Goal: Task Accomplishment & Management: Complete application form

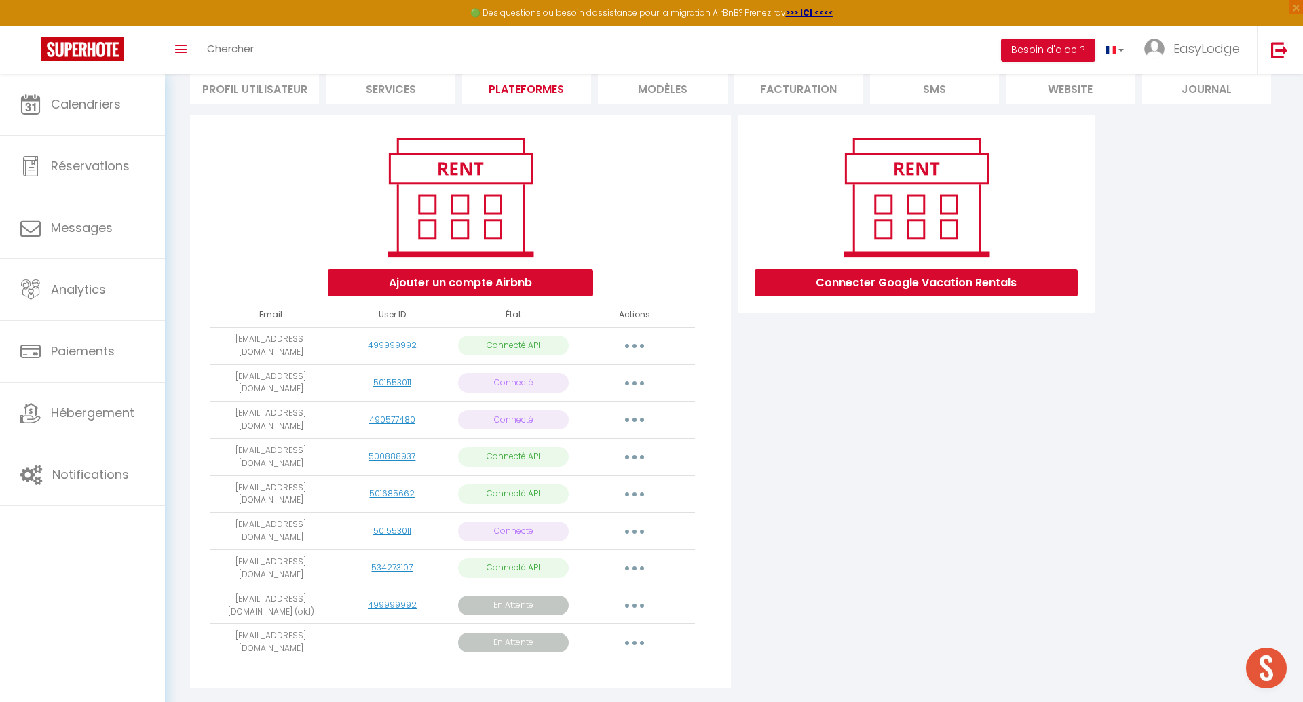
scroll to position [106, 0]
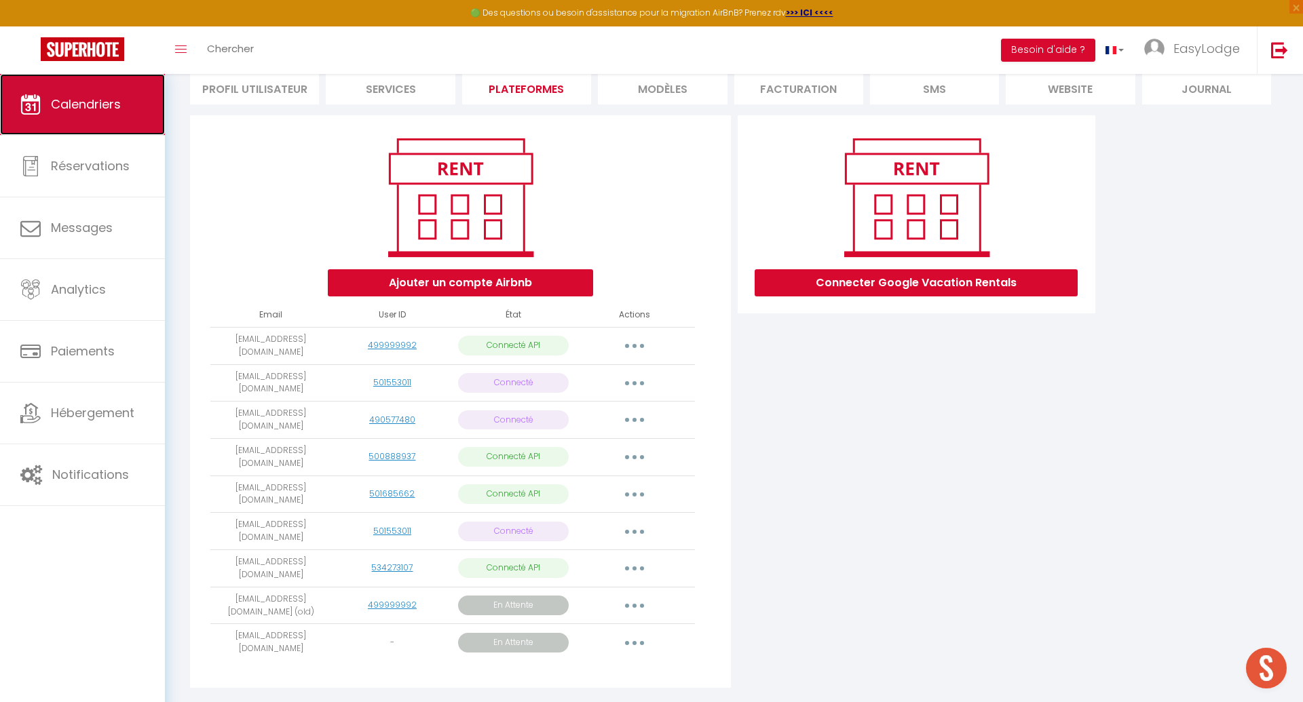
click at [104, 95] on link "Calendriers" at bounding box center [82, 104] width 165 height 61
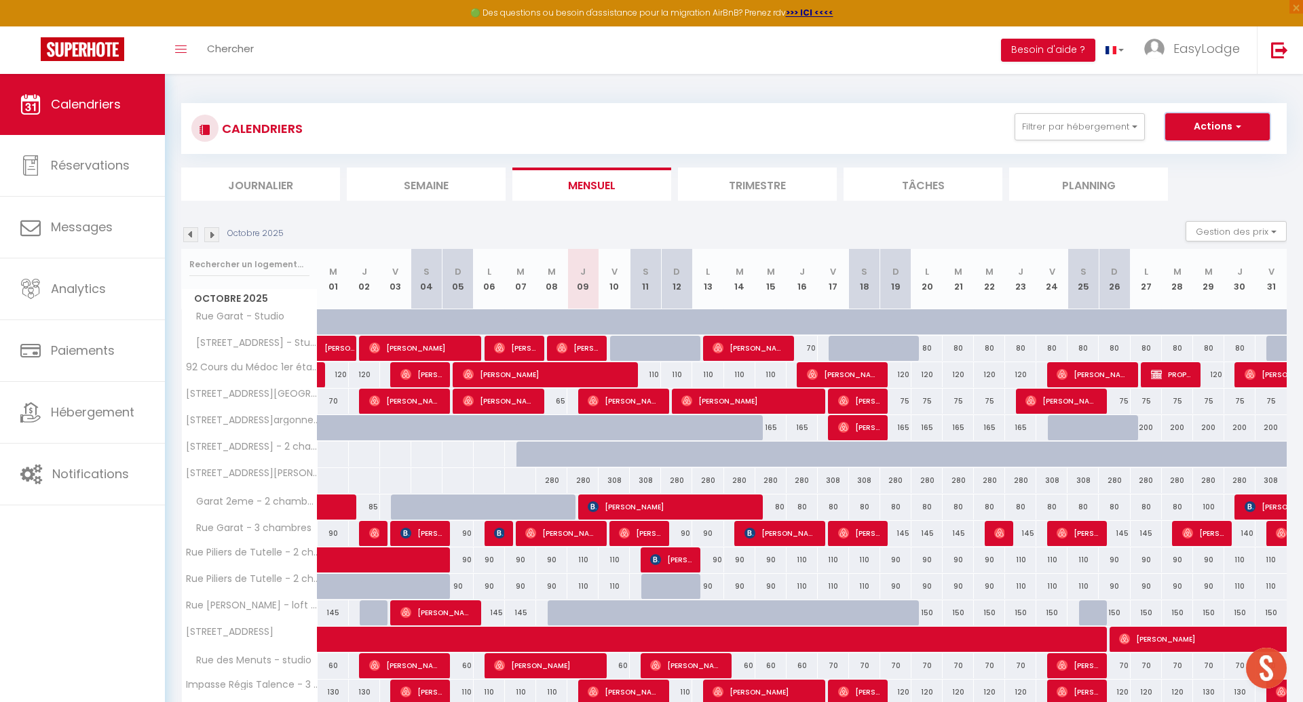
click at [1225, 129] on button "Actions" at bounding box center [1217, 126] width 104 height 27
click at [1214, 155] on link "Nouvelle réservation" at bounding box center [1203, 158] width 118 height 20
select select
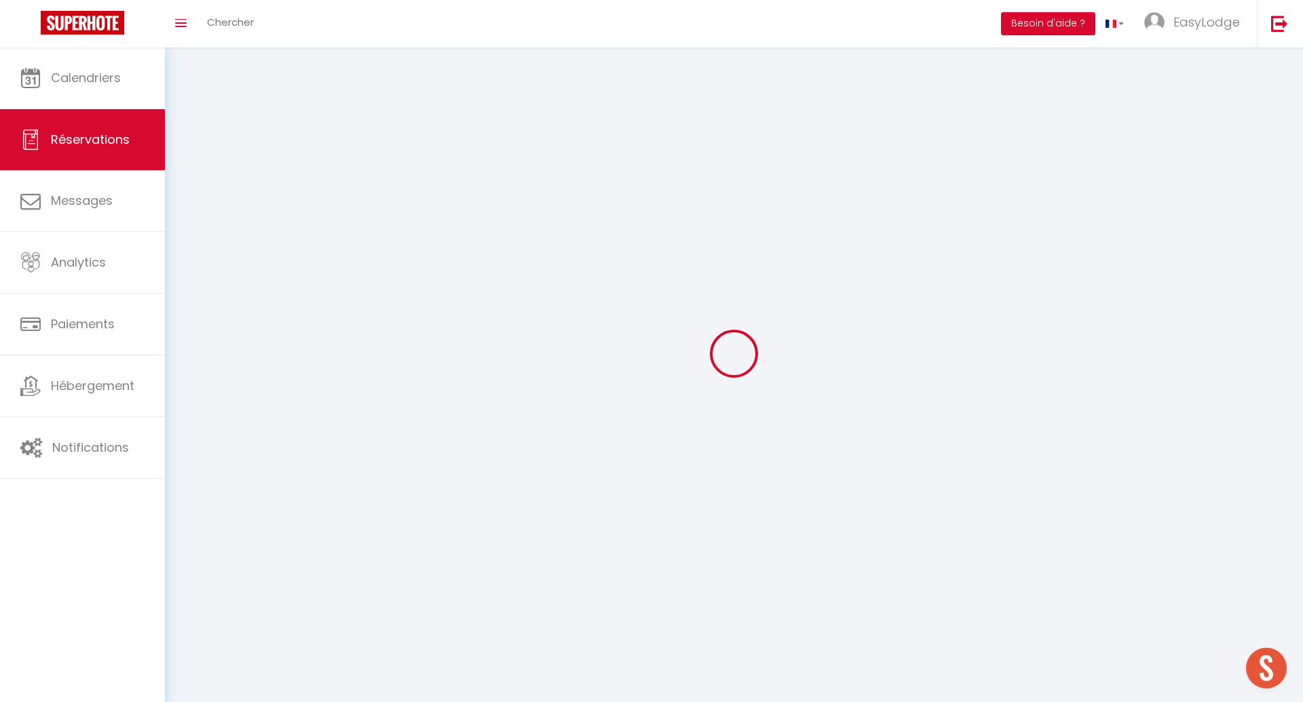
select select
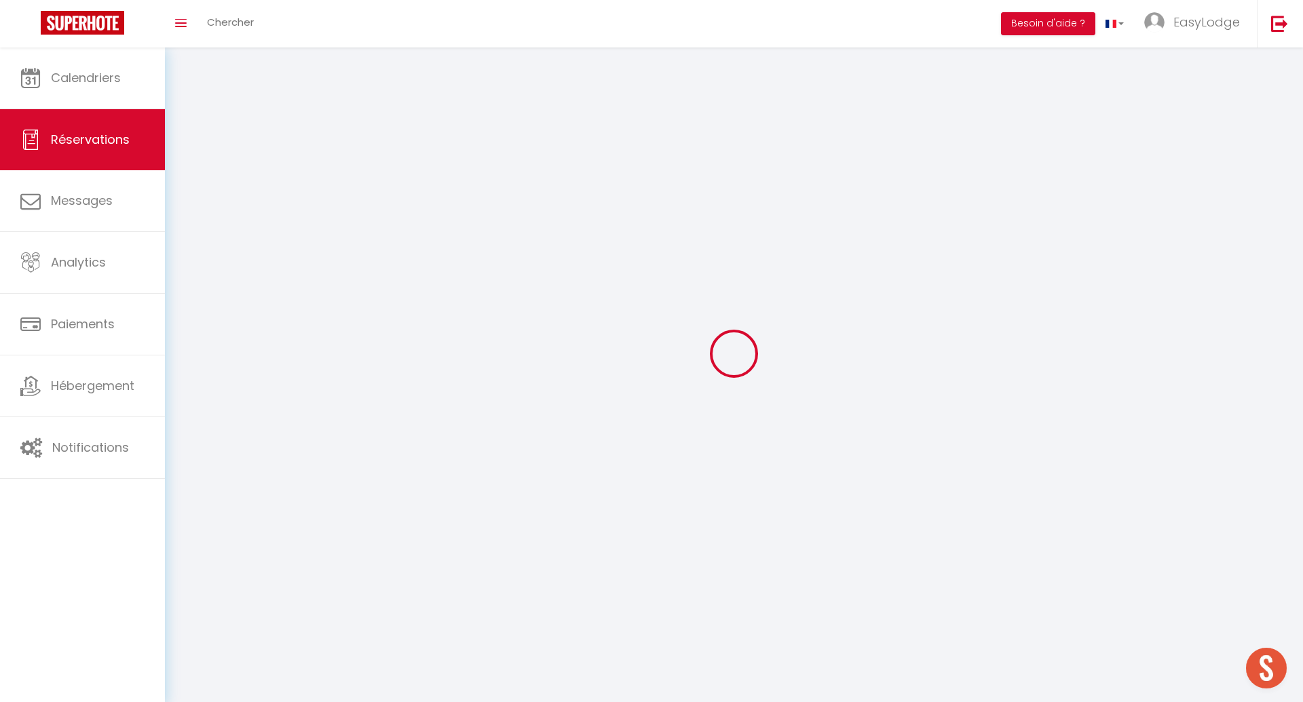
select select
checkbox input "false"
select select
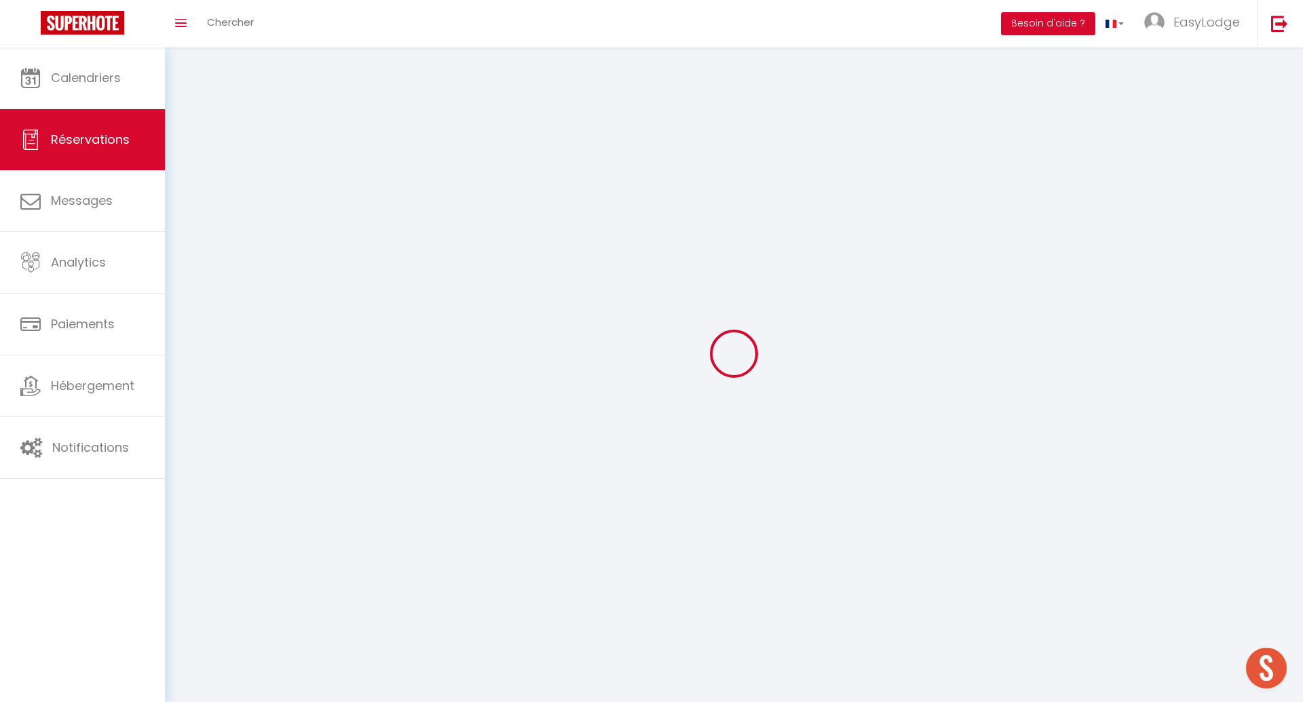
select select
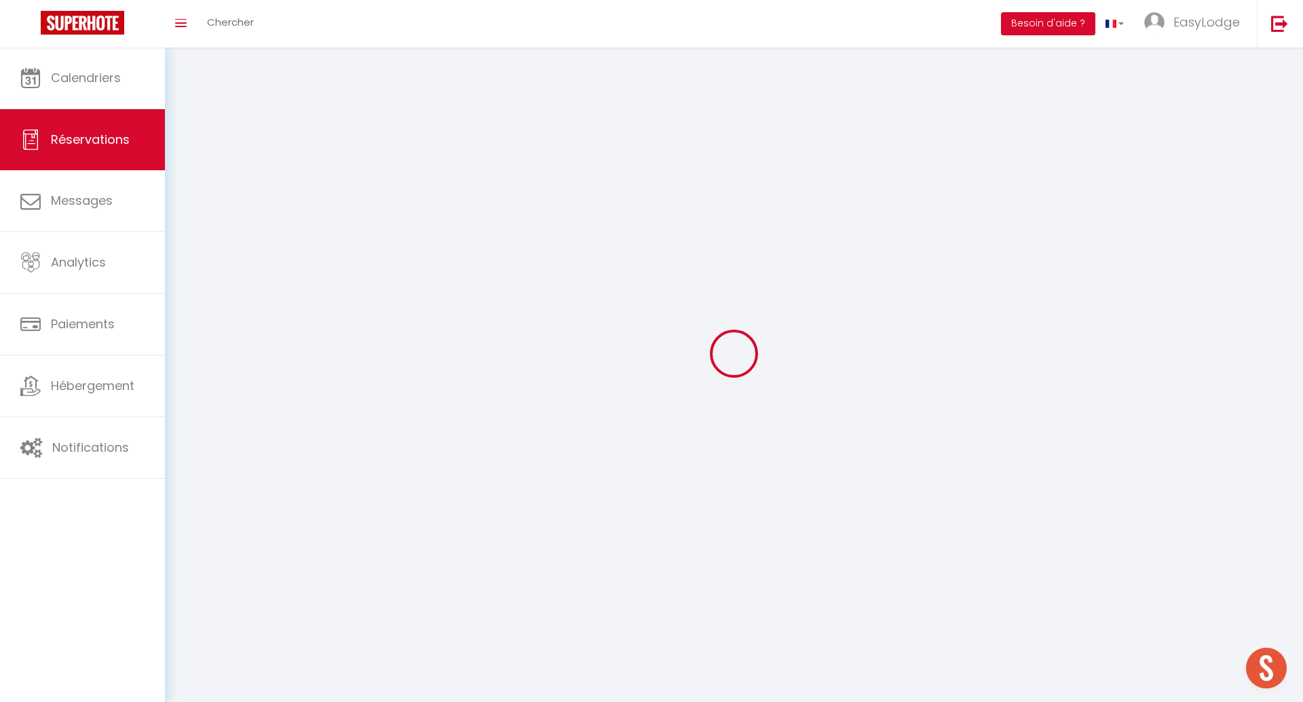
select select
checkbox input "false"
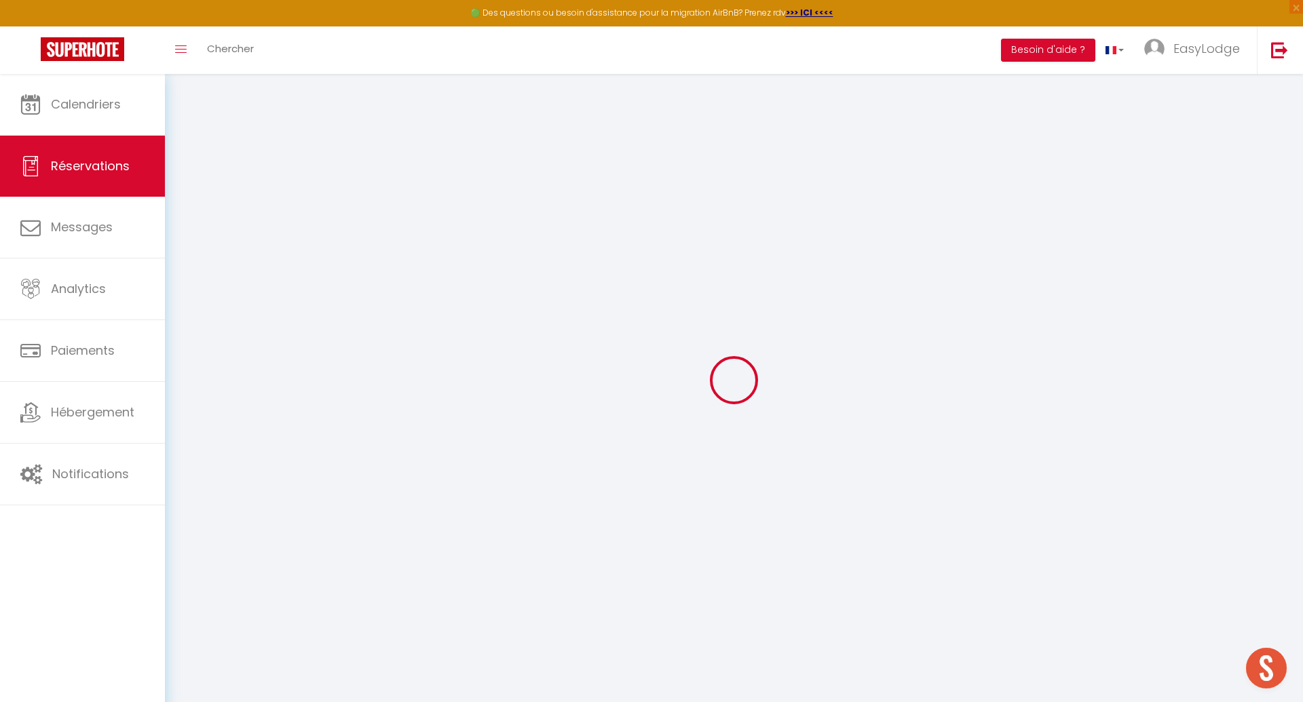
select select
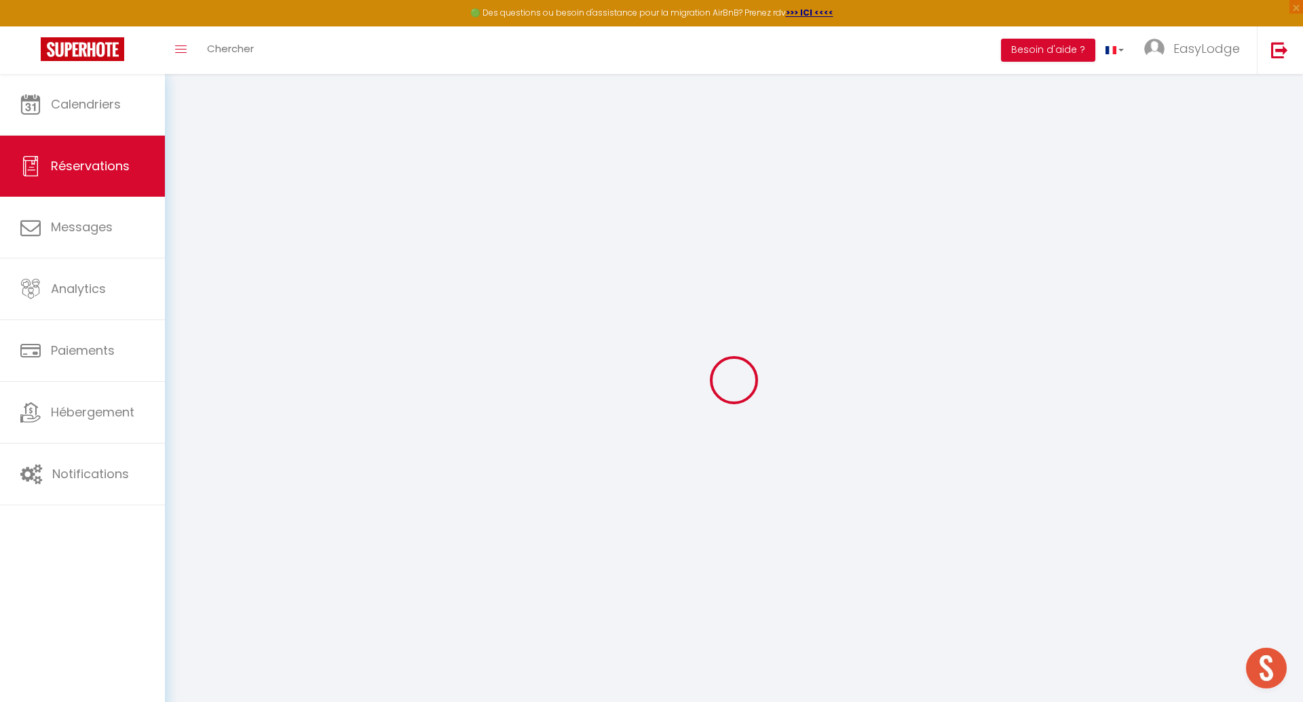
select select
checkbox input "false"
select select
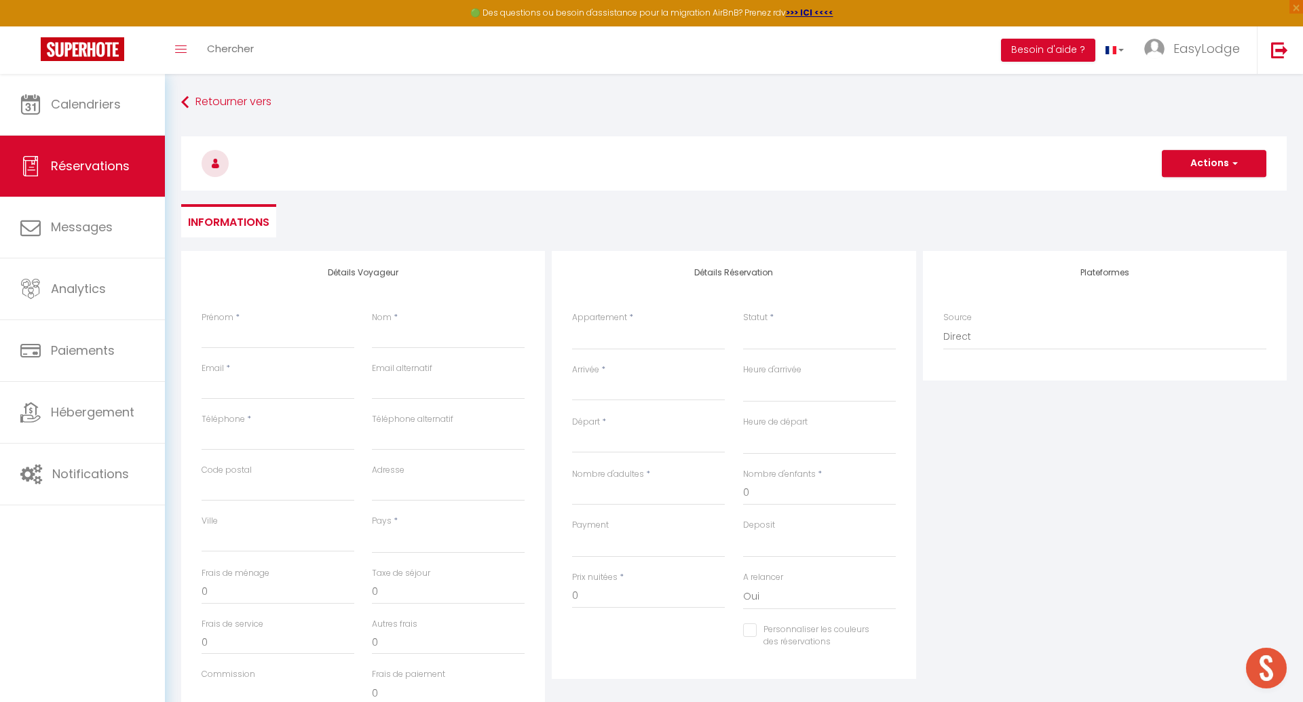
select select
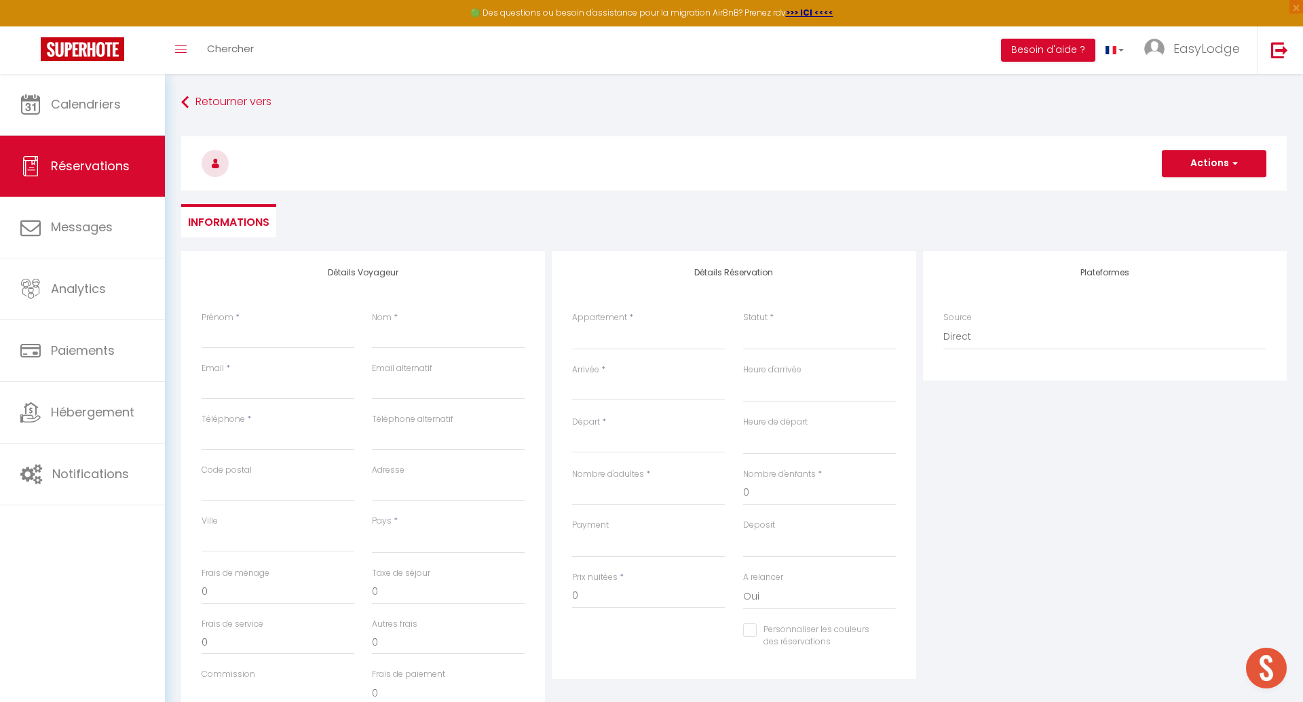
checkbox input "false"
select select
click at [282, 322] on div "Prénom *" at bounding box center [278, 329] width 153 height 37
click at [261, 332] on input "Prénom" at bounding box center [278, 336] width 153 height 24
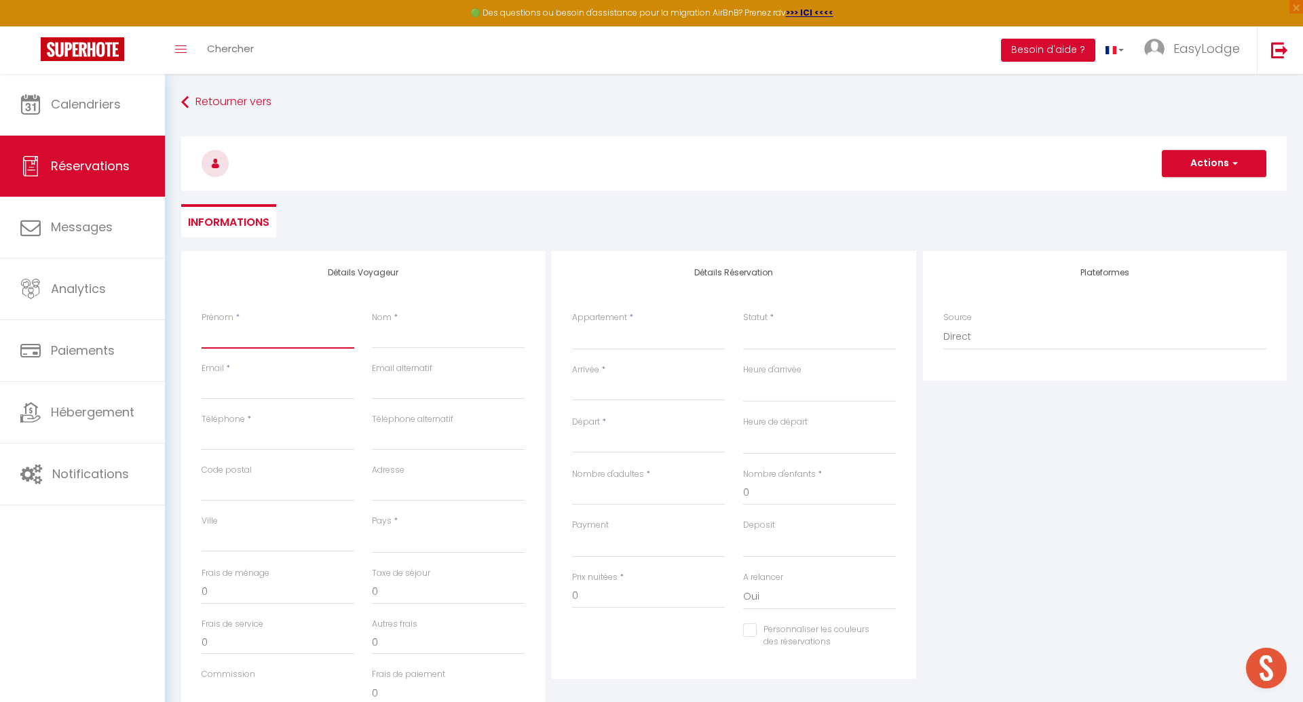
type input "P"
select select
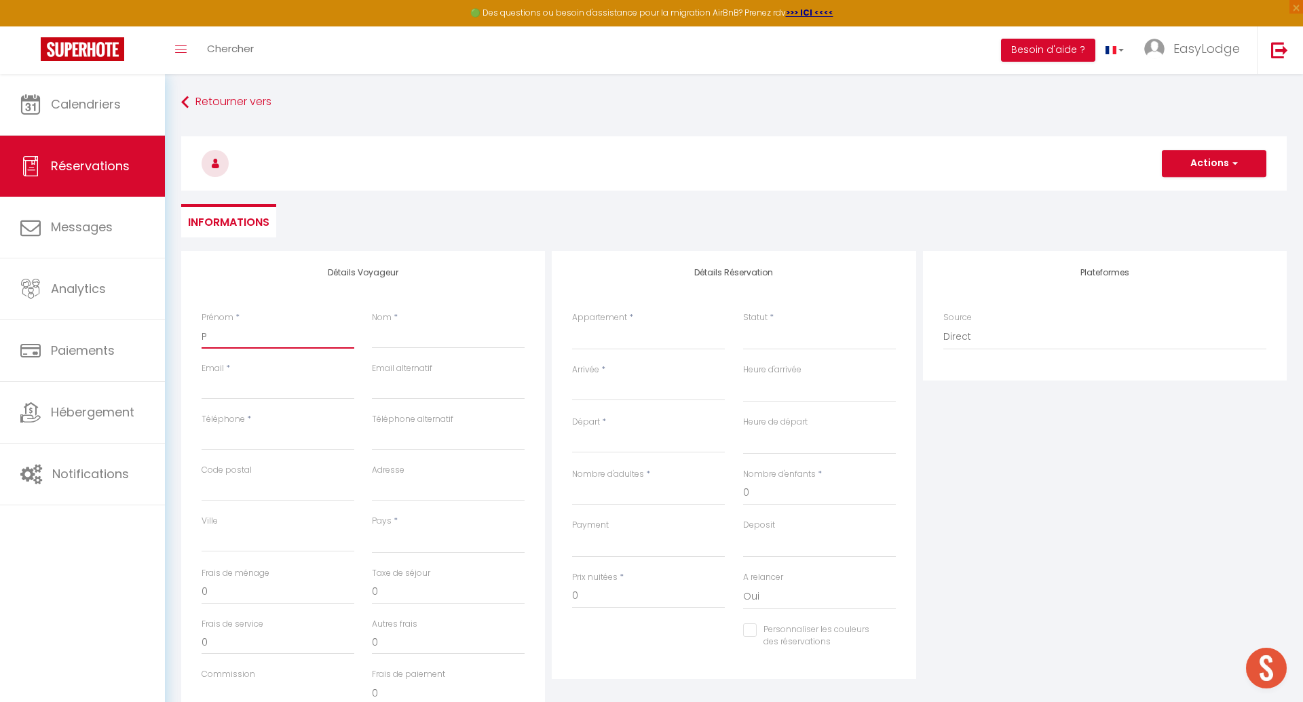
select select
checkbox input "false"
type input "PR"
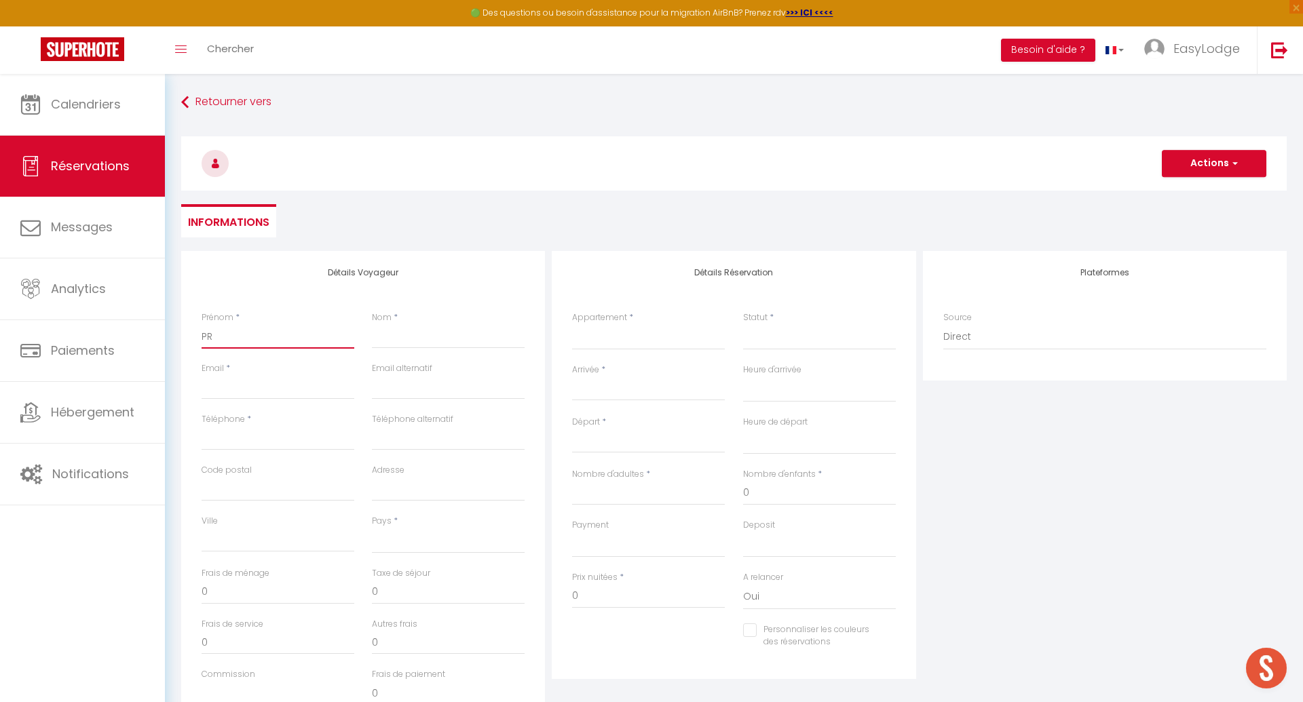
select select
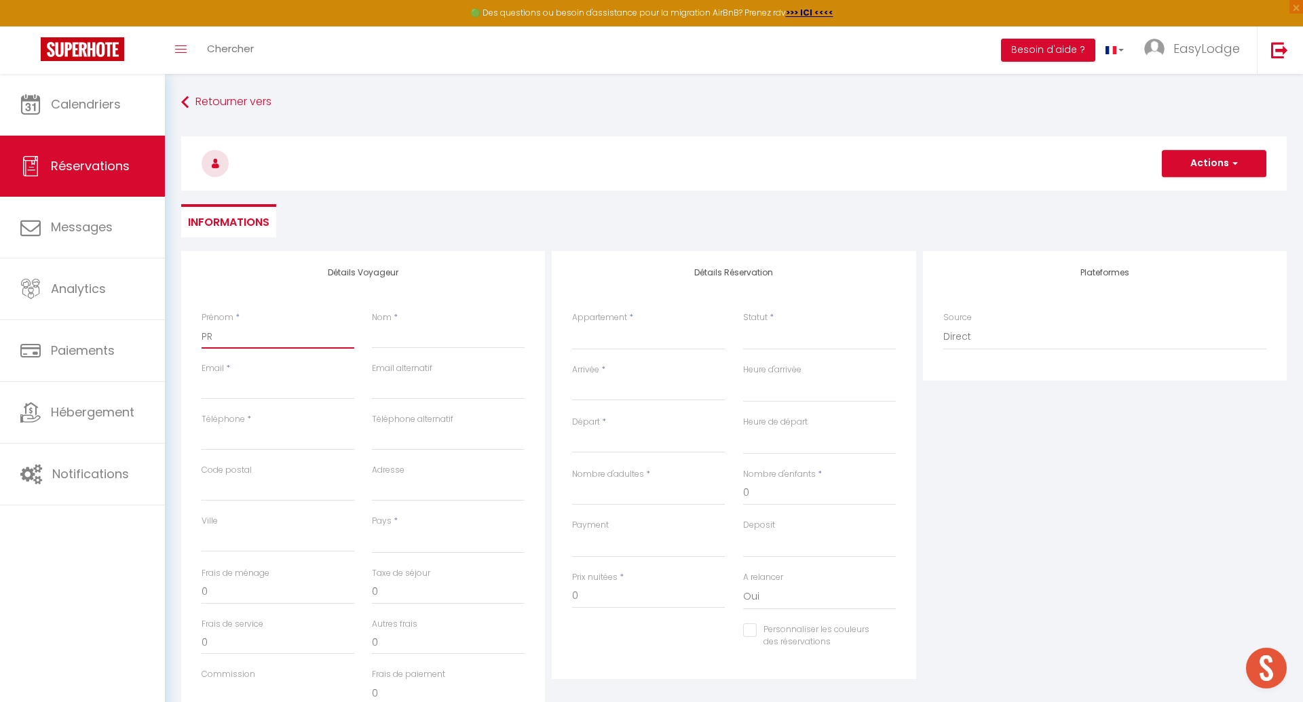
select select
checkbox input "false"
type input "PRO"
select select
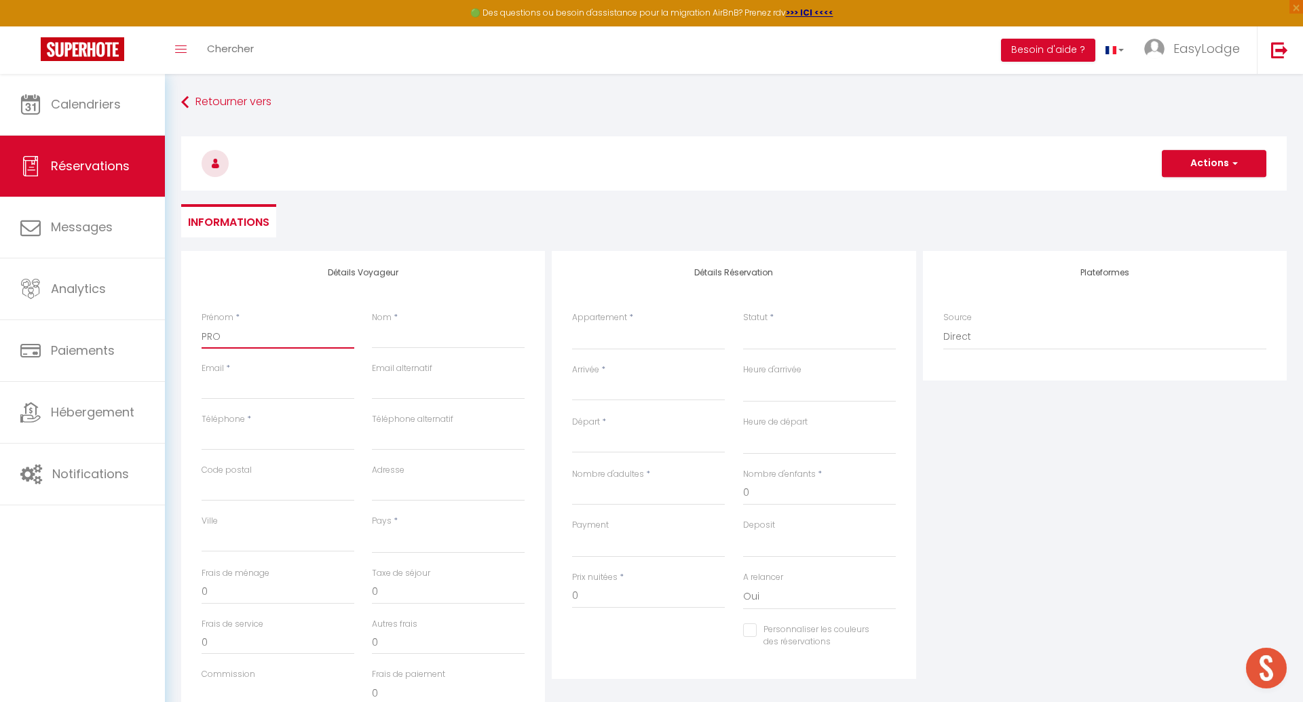
select select
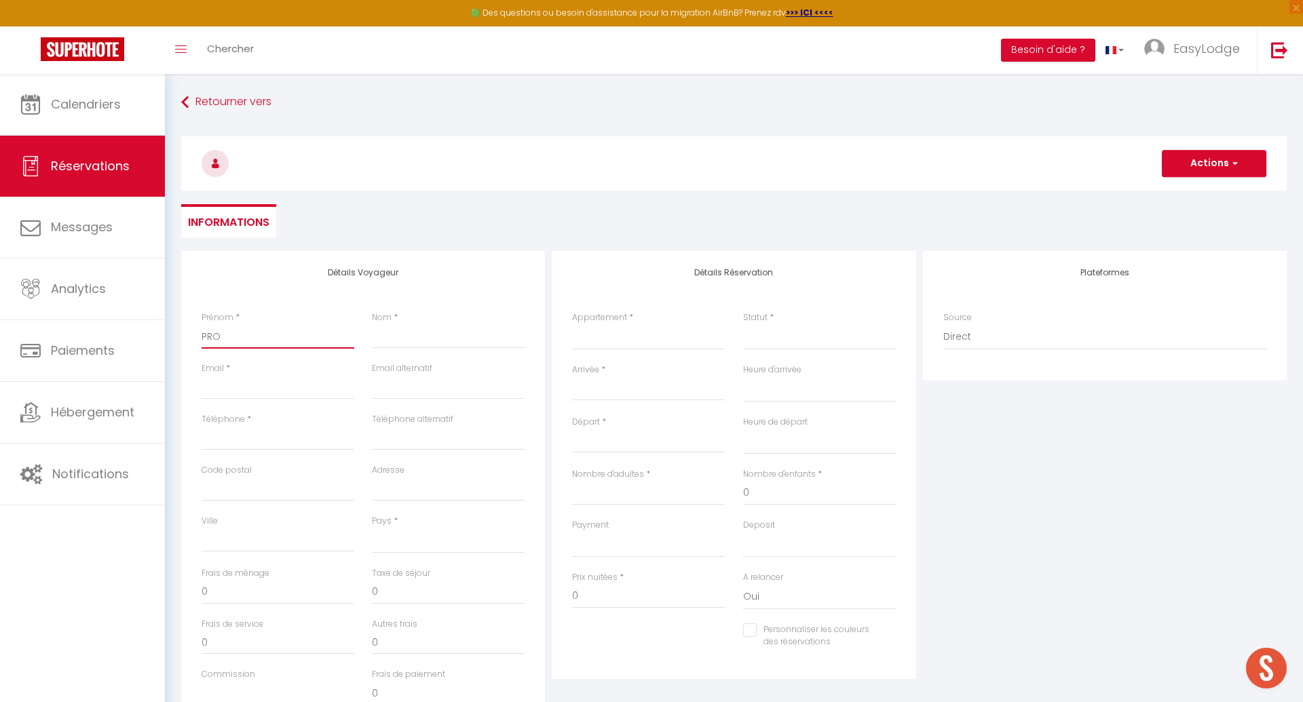
select select
checkbox input "false"
type input "PROP"
select select
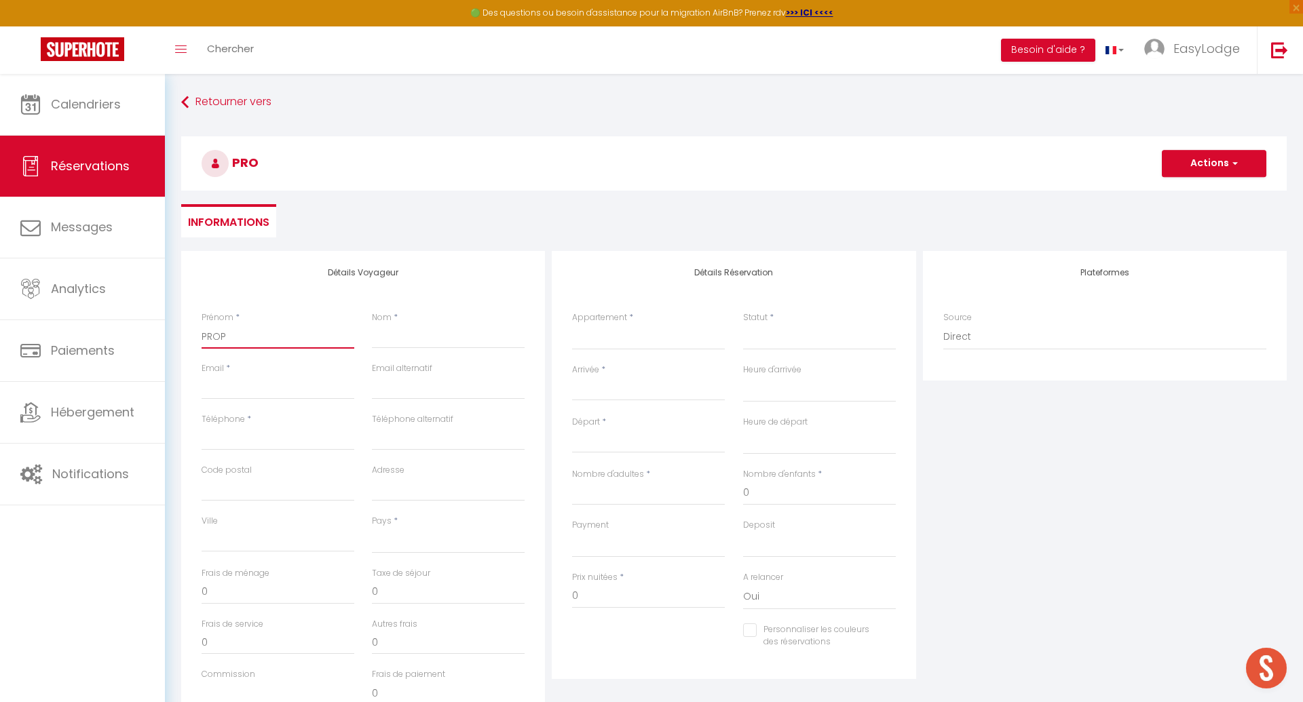
select select
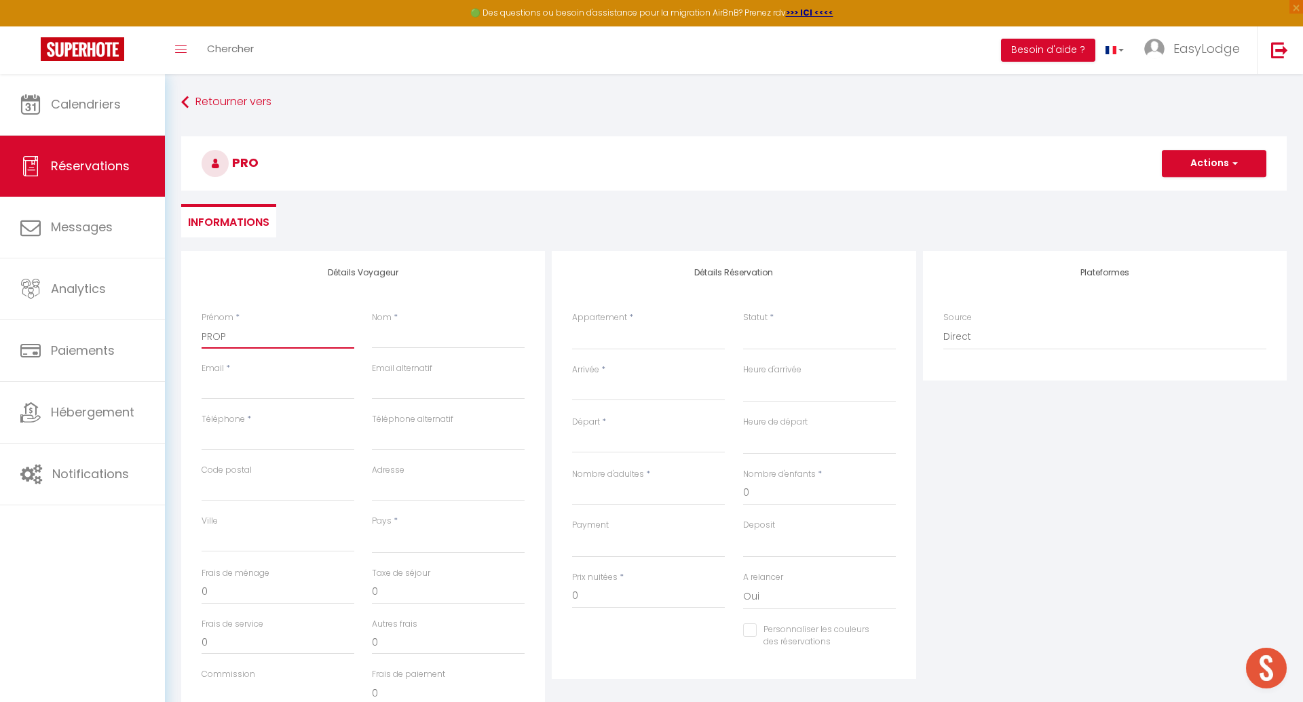
checkbox input "false"
type input "PROPR"
select select
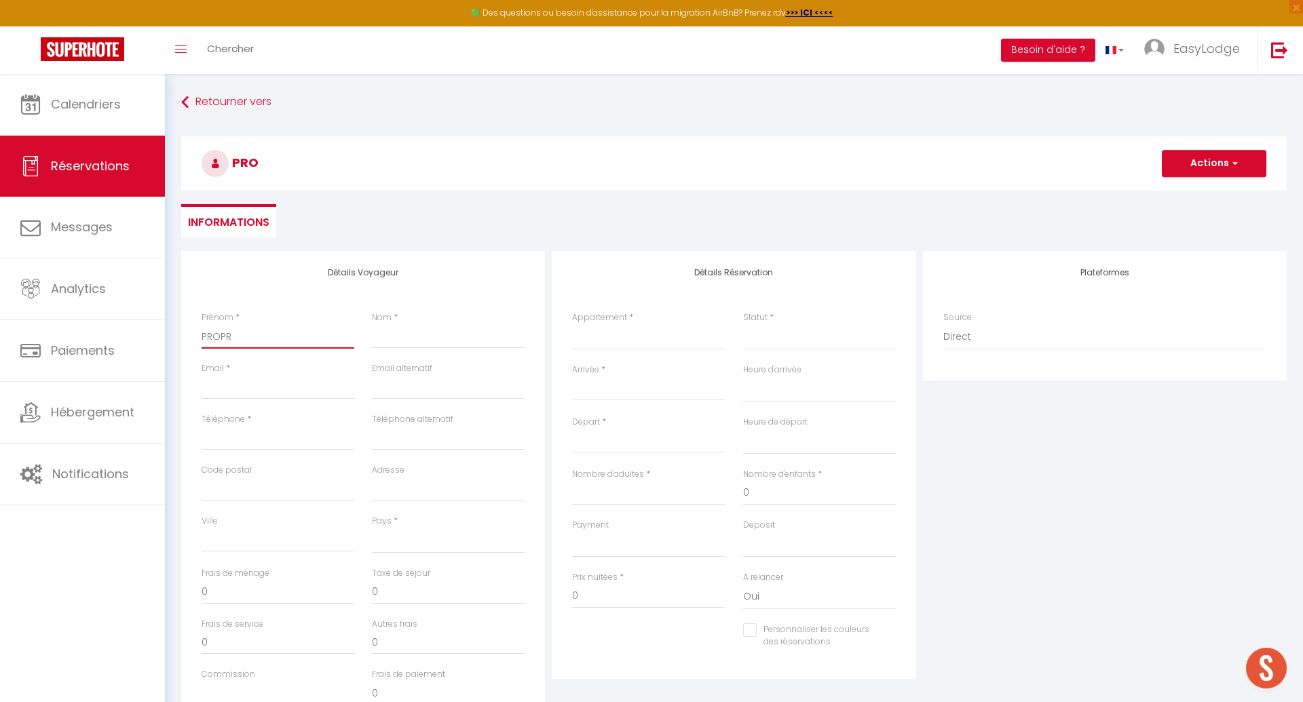
select select
checkbox input "false"
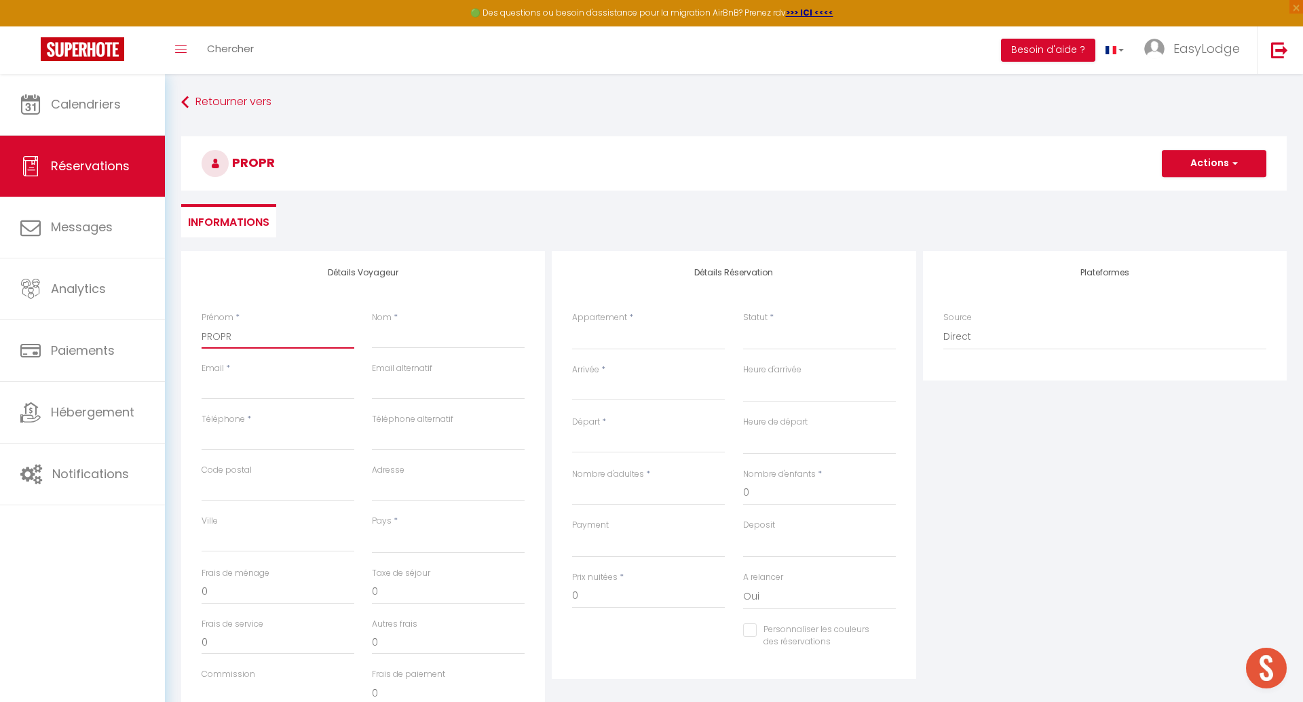
type input "PROPRI"
select select
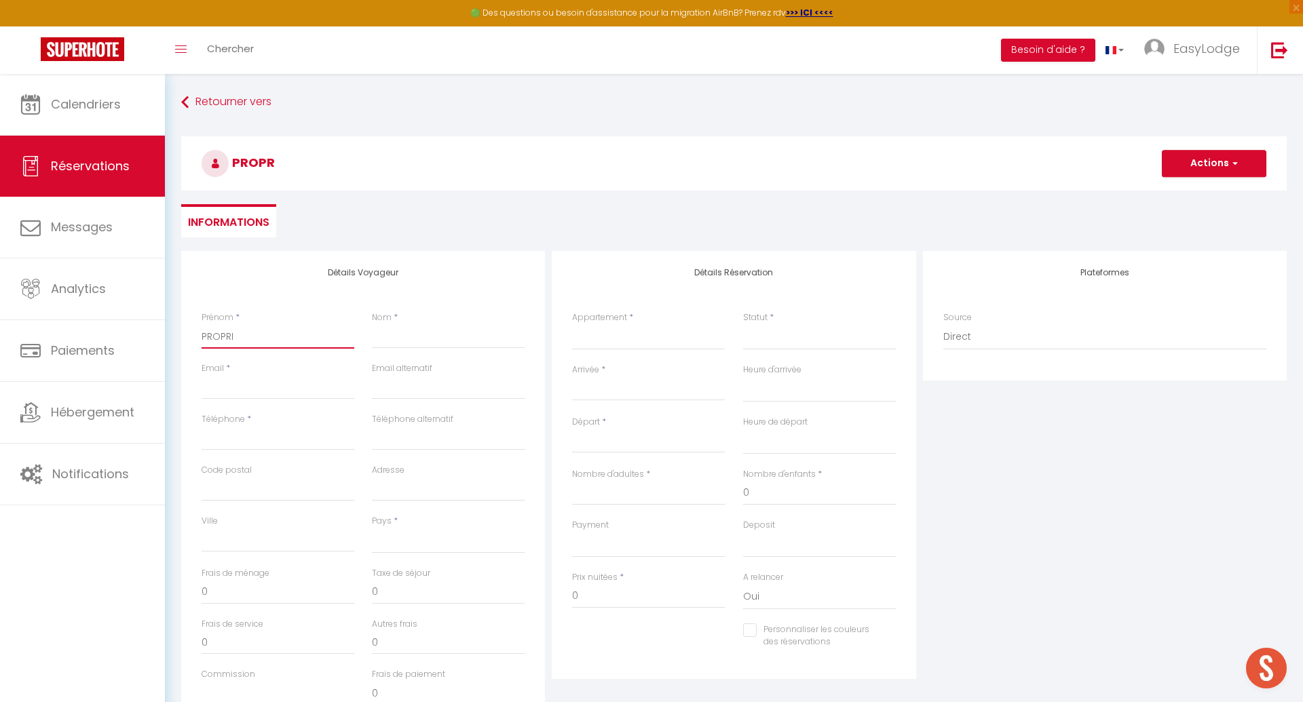
select select
checkbox input "false"
type input "PROPRIO"
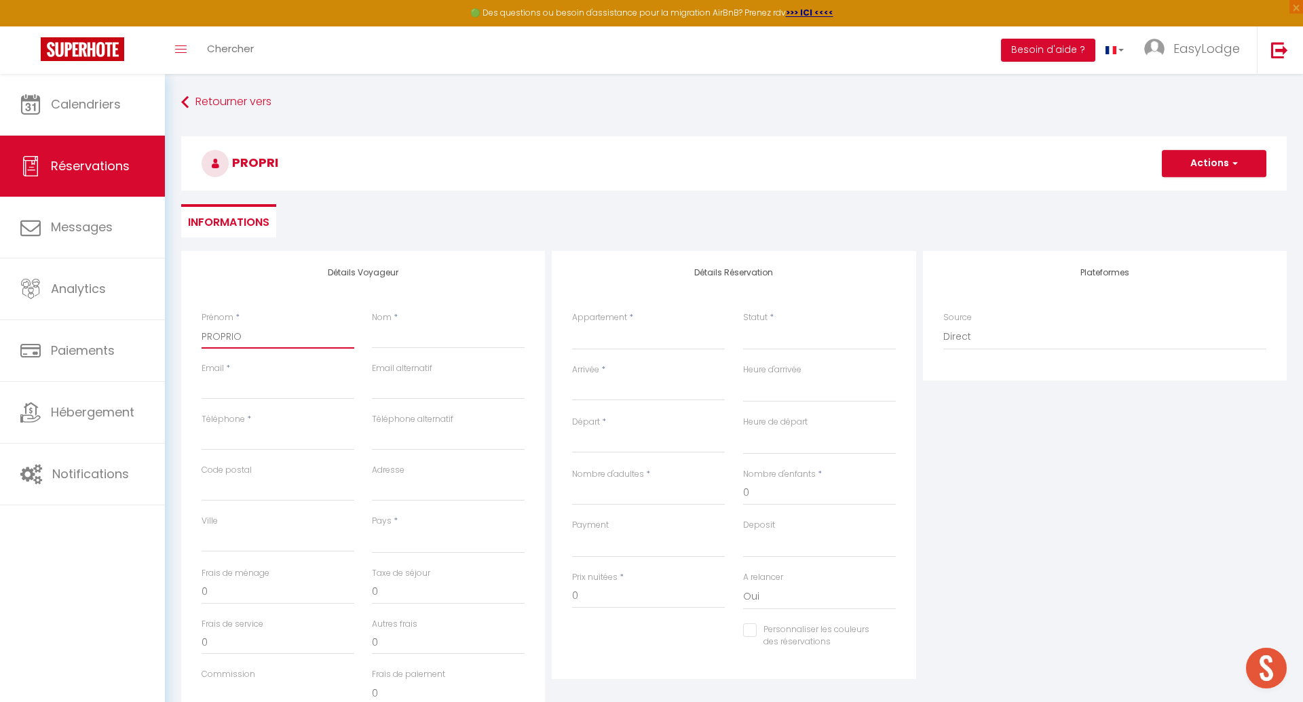
select select
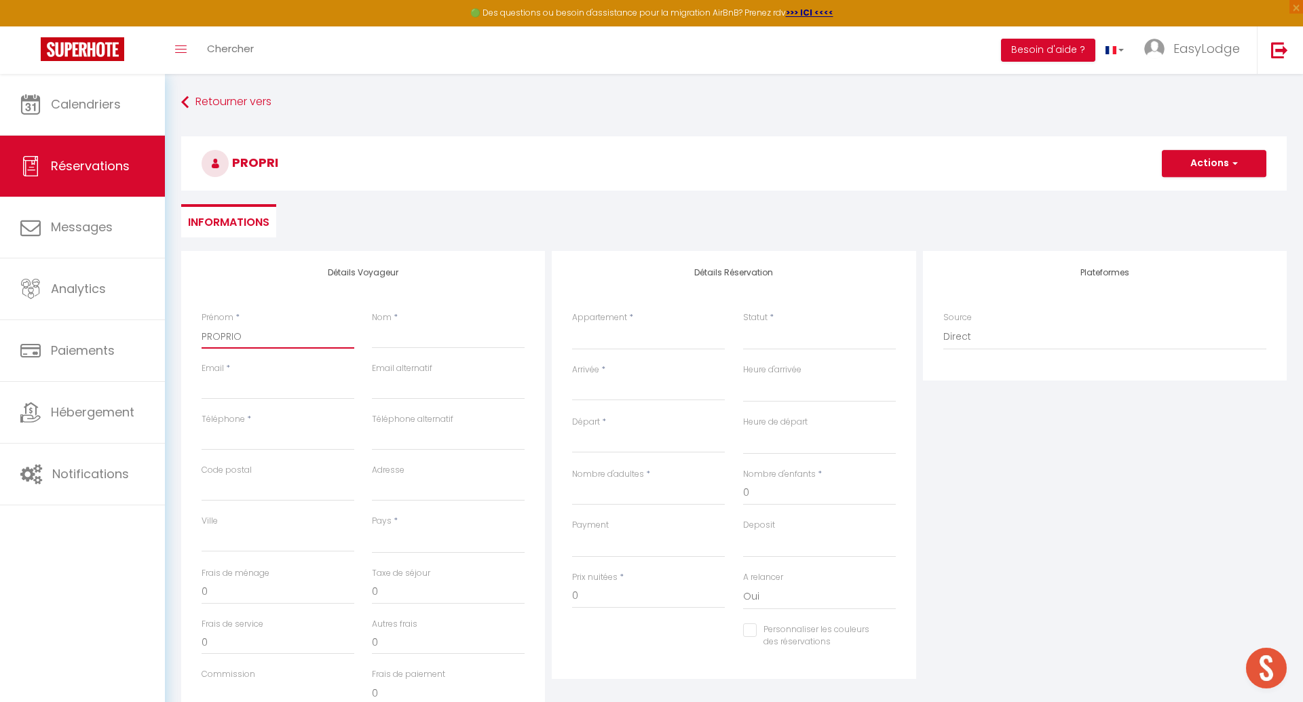
select select
checkbox input "false"
type input "PROPRIO"
click at [403, 348] on input "Nom" at bounding box center [448, 336] width 153 height 24
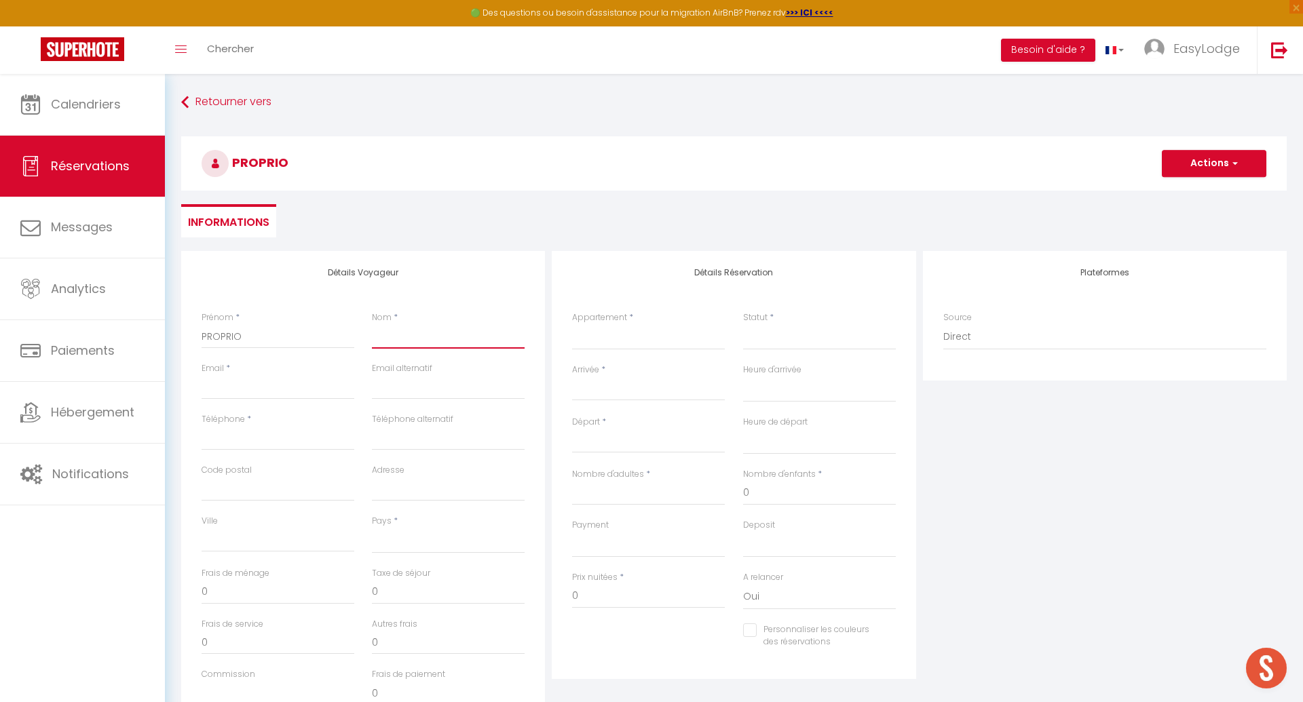
type input "P"
select select
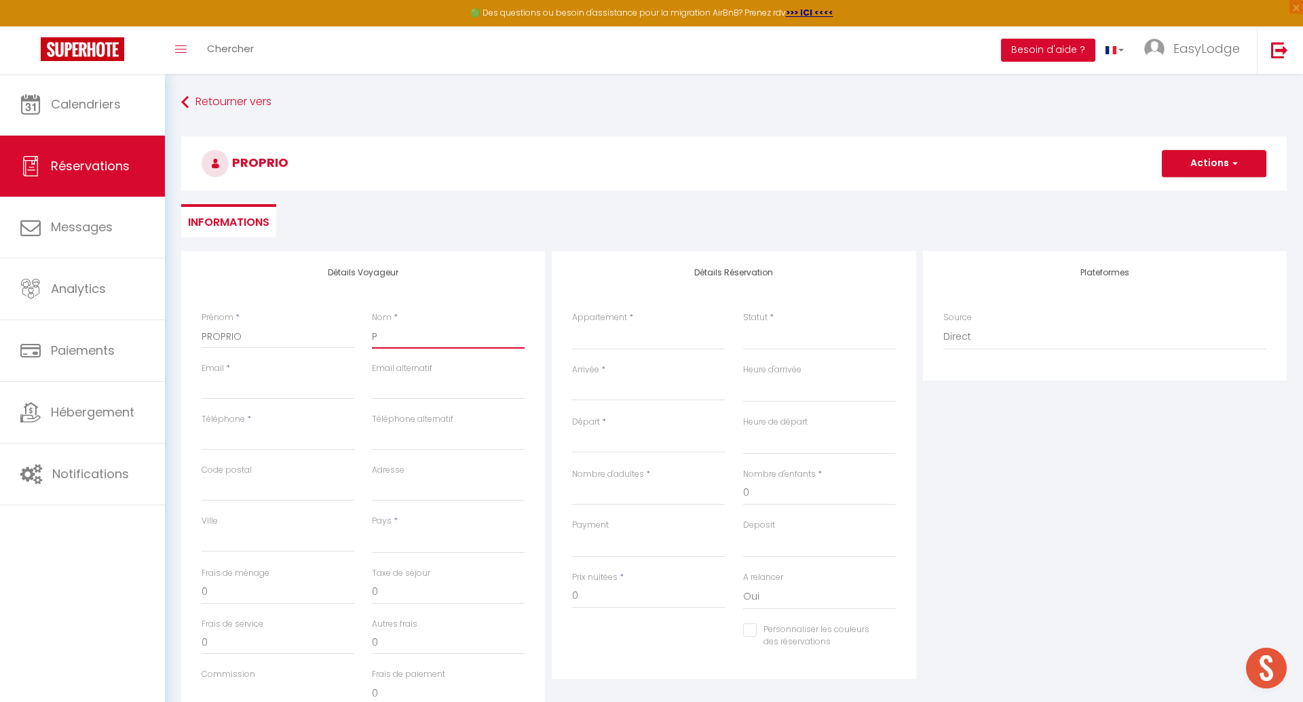
select select
checkbox input "false"
type input "PR"
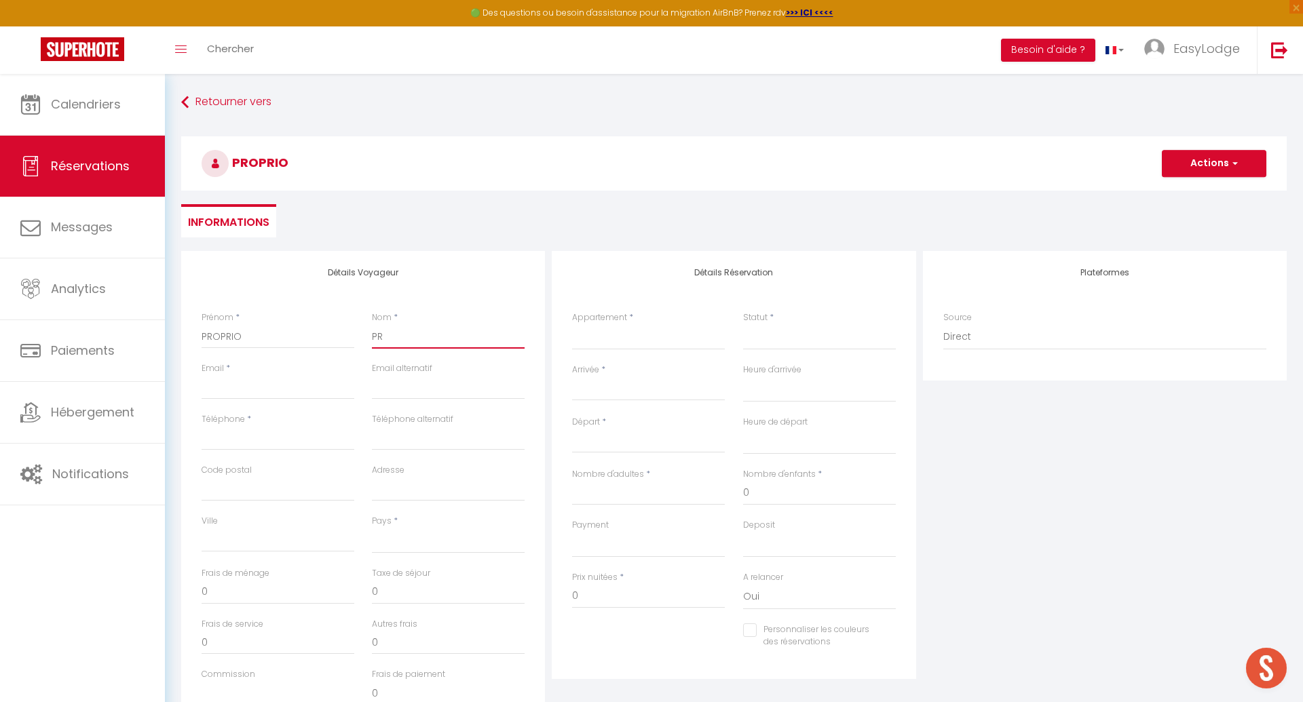
select select
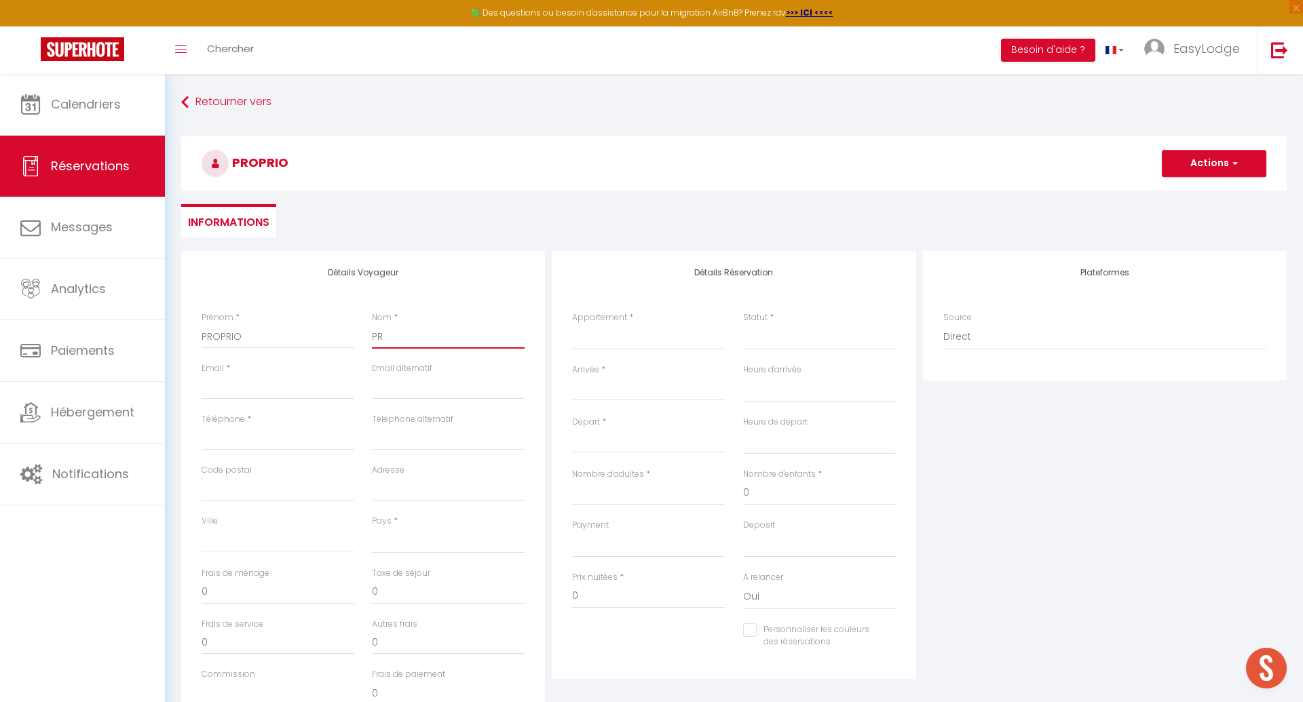
select select
checkbox input "false"
type input "PRO"
select select
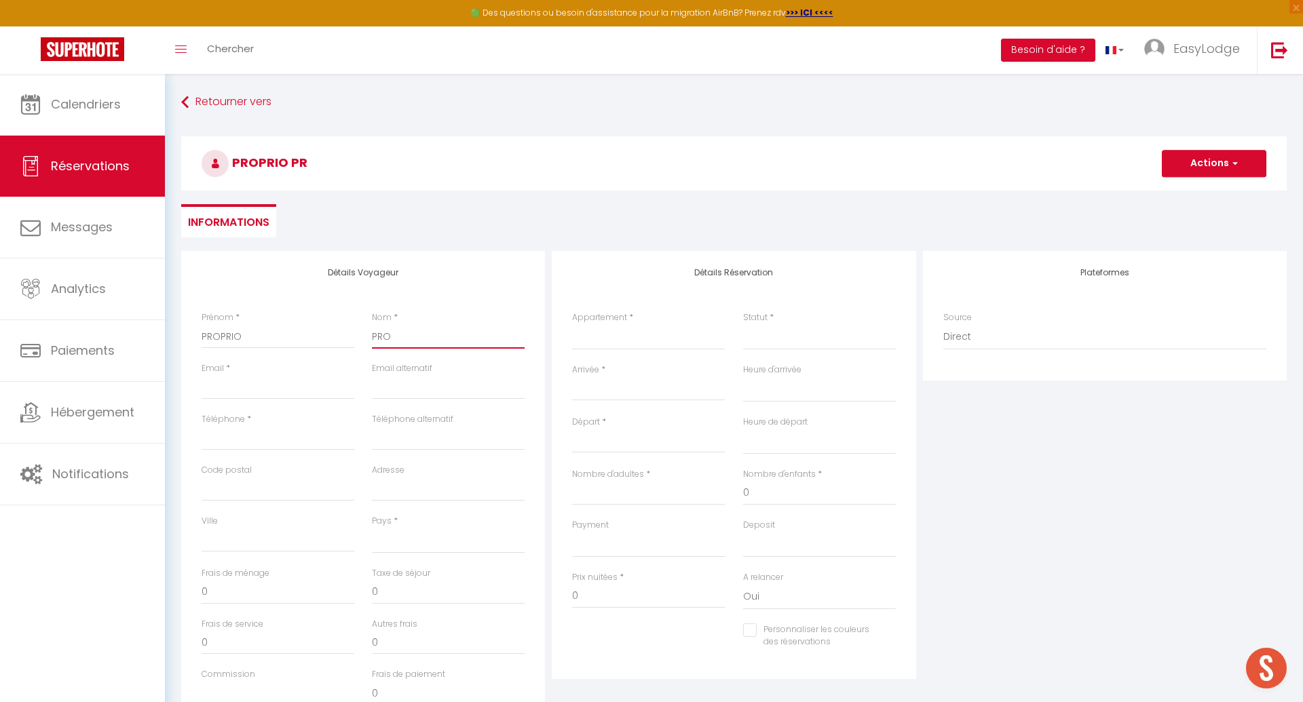
select select
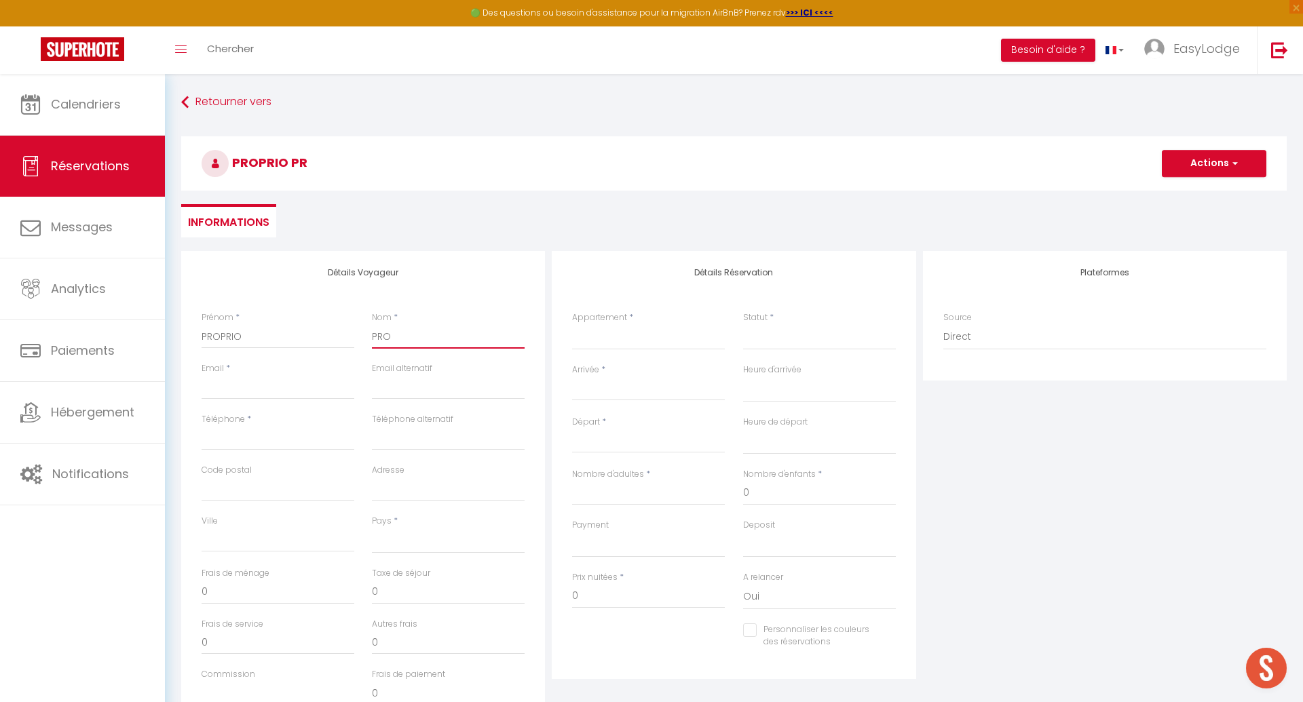
select select
checkbox input "false"
type input "PROP"
select select
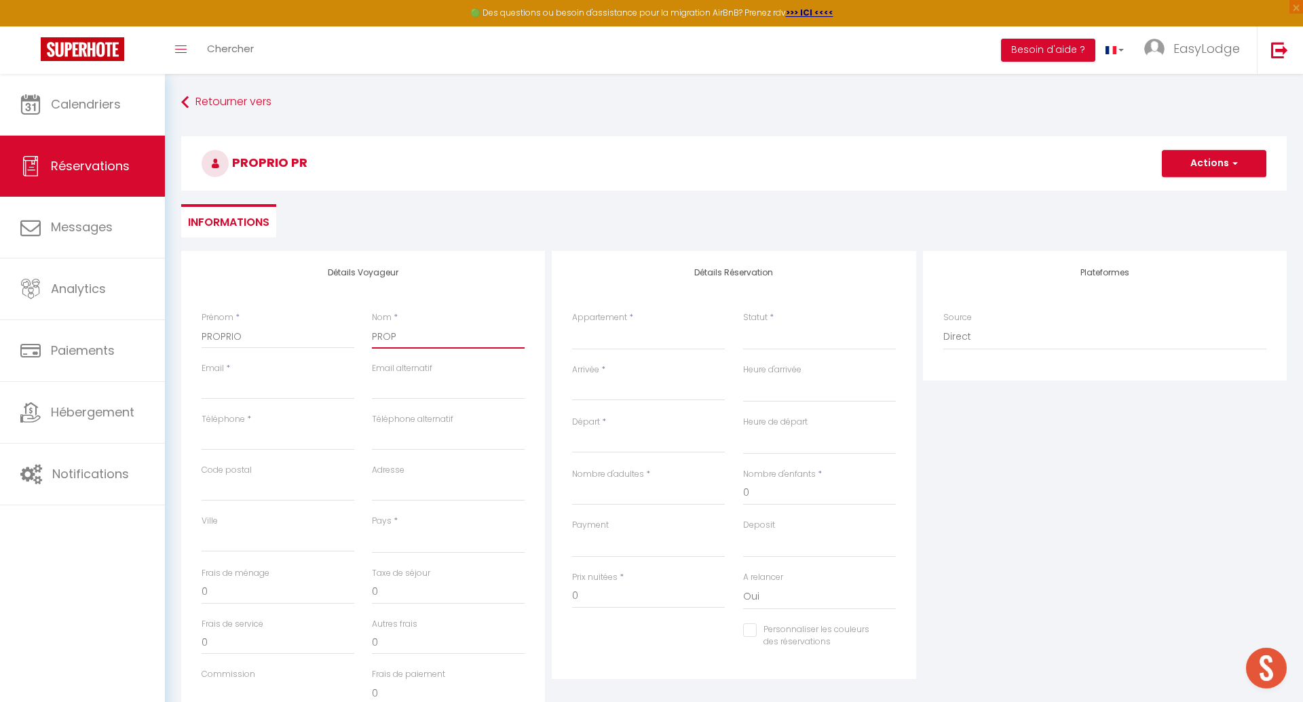
select select
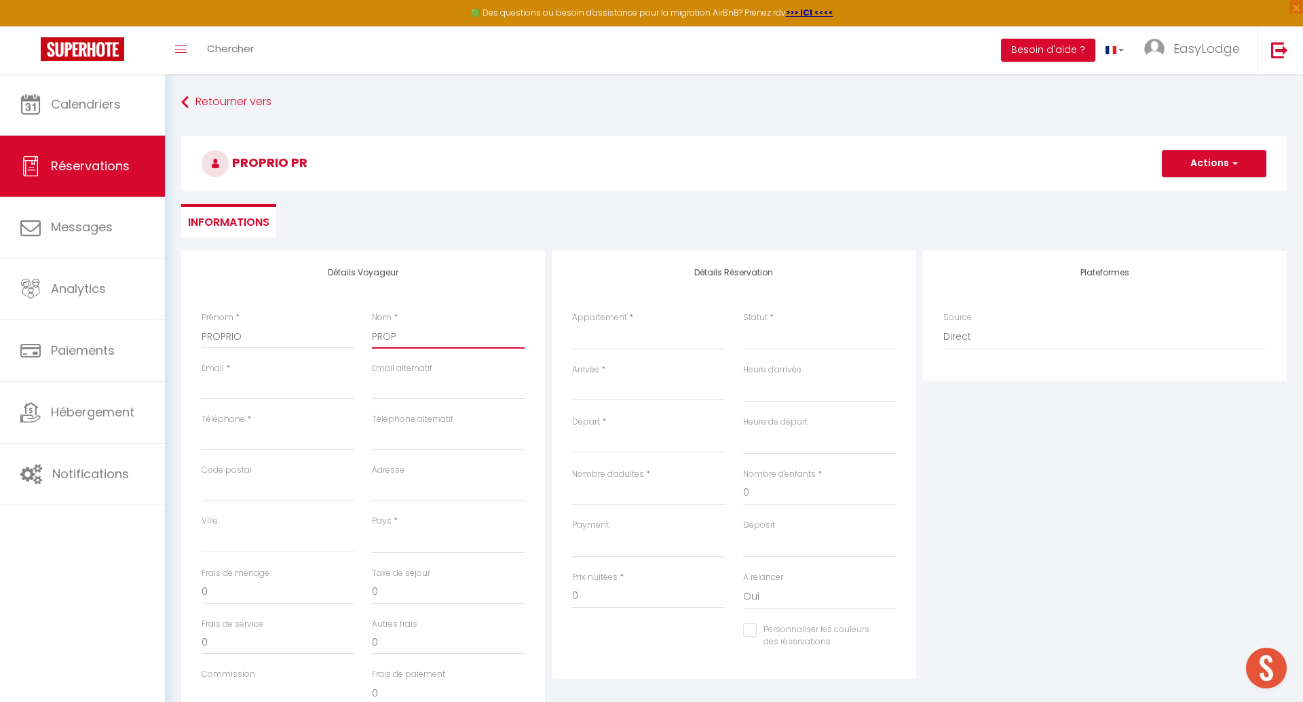
checkbox input "false"
type input "PROPR"
select select
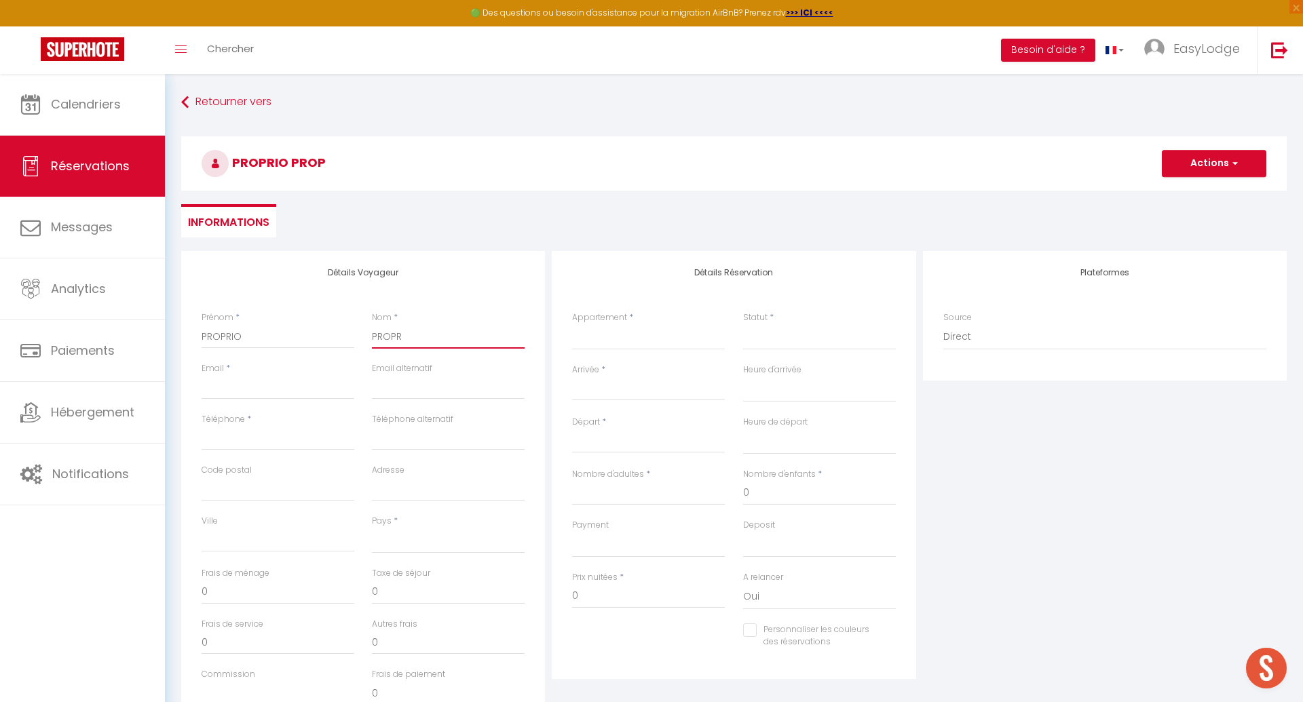
select select
checkbox input "false"
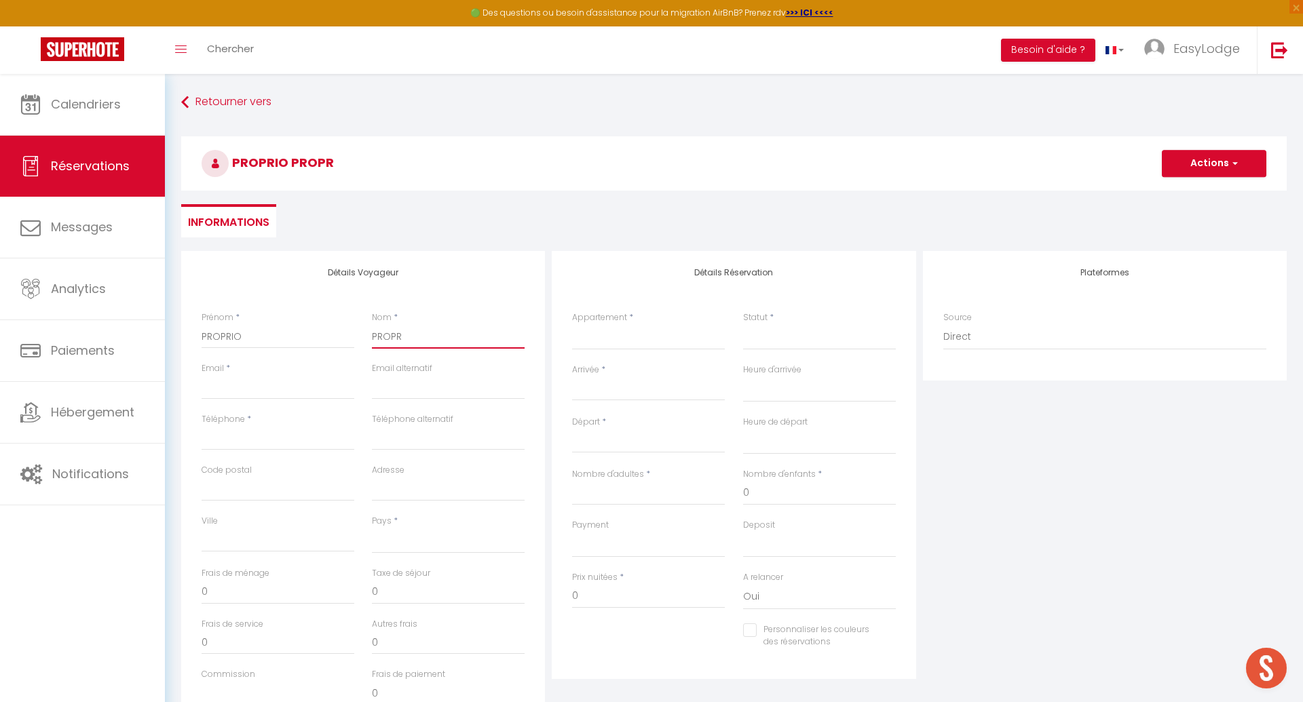
type input "PROPRO"
select select
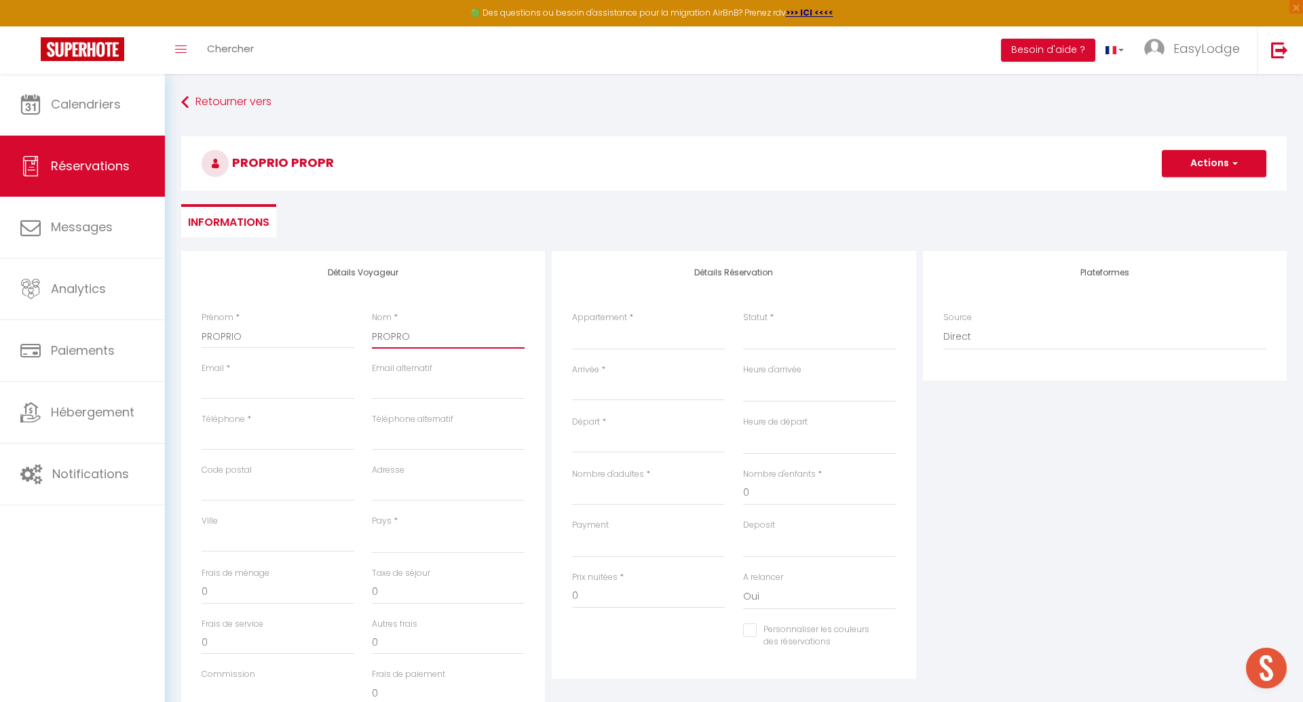
select select
checkbox input "false"
type input "PROPR"
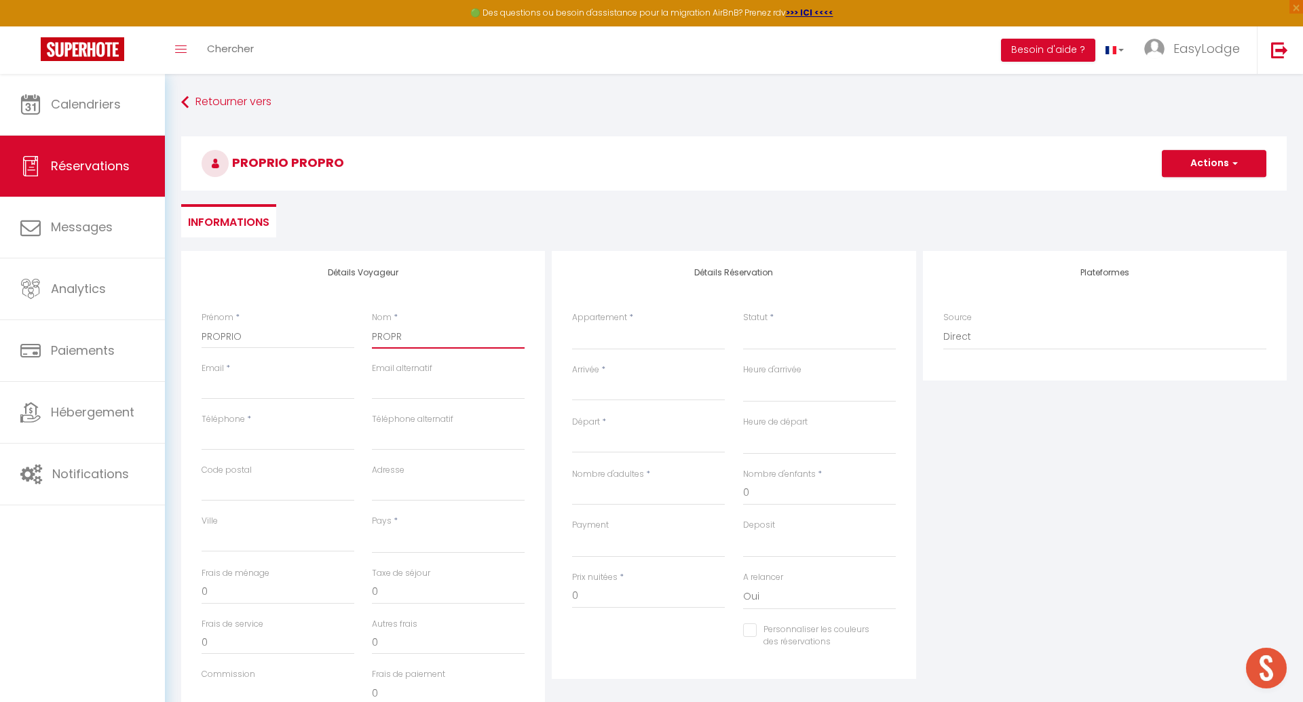
select select
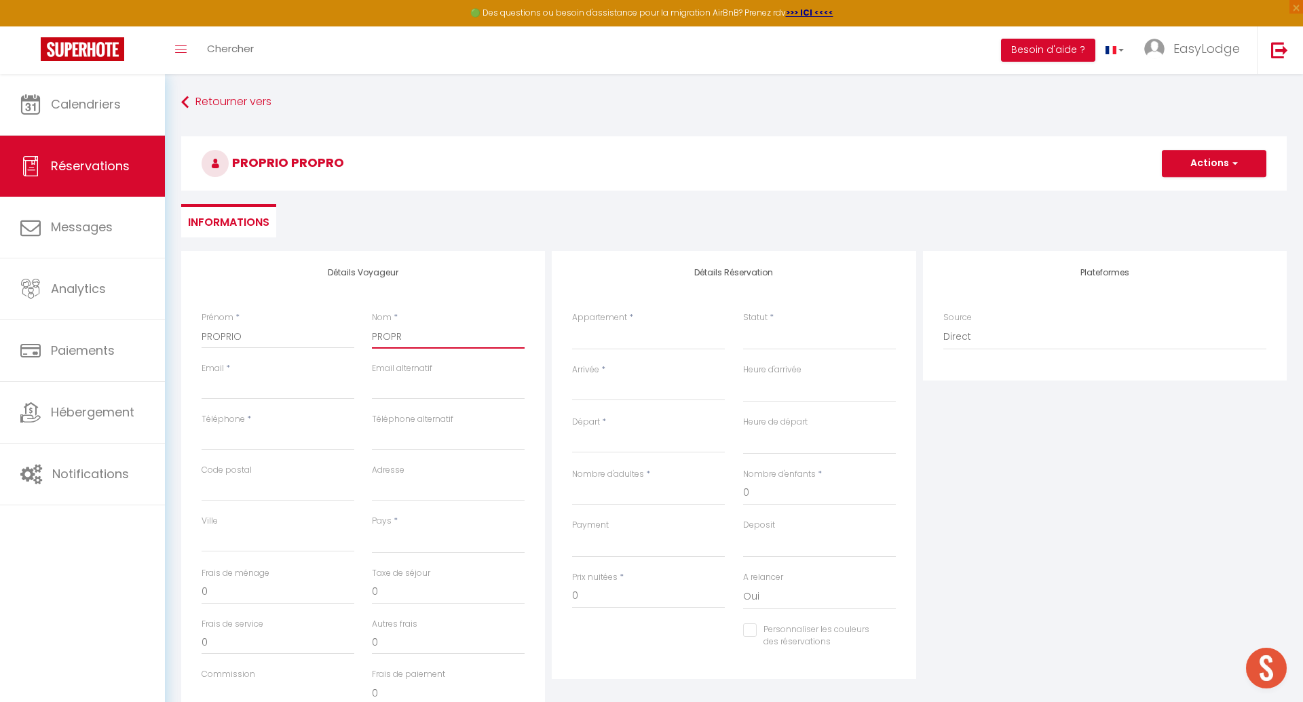
select select
checkbox input "false"
type input "PROPRI"
select select
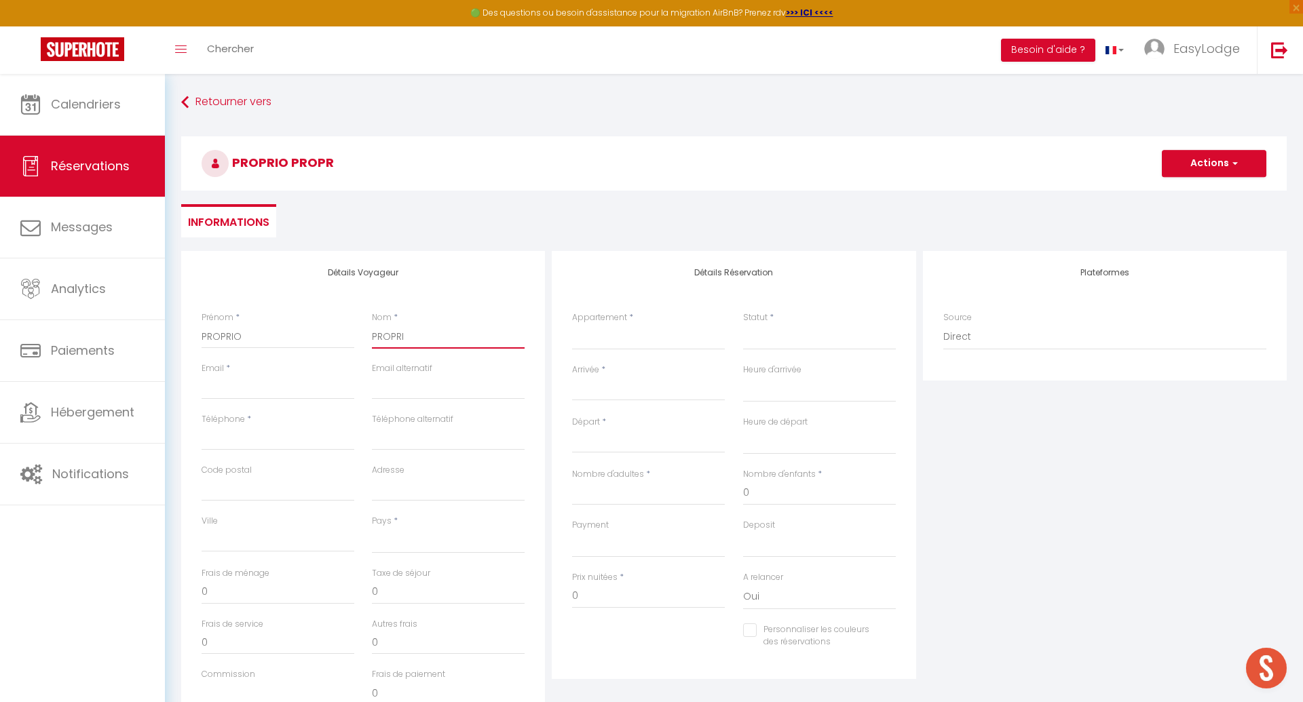
select select
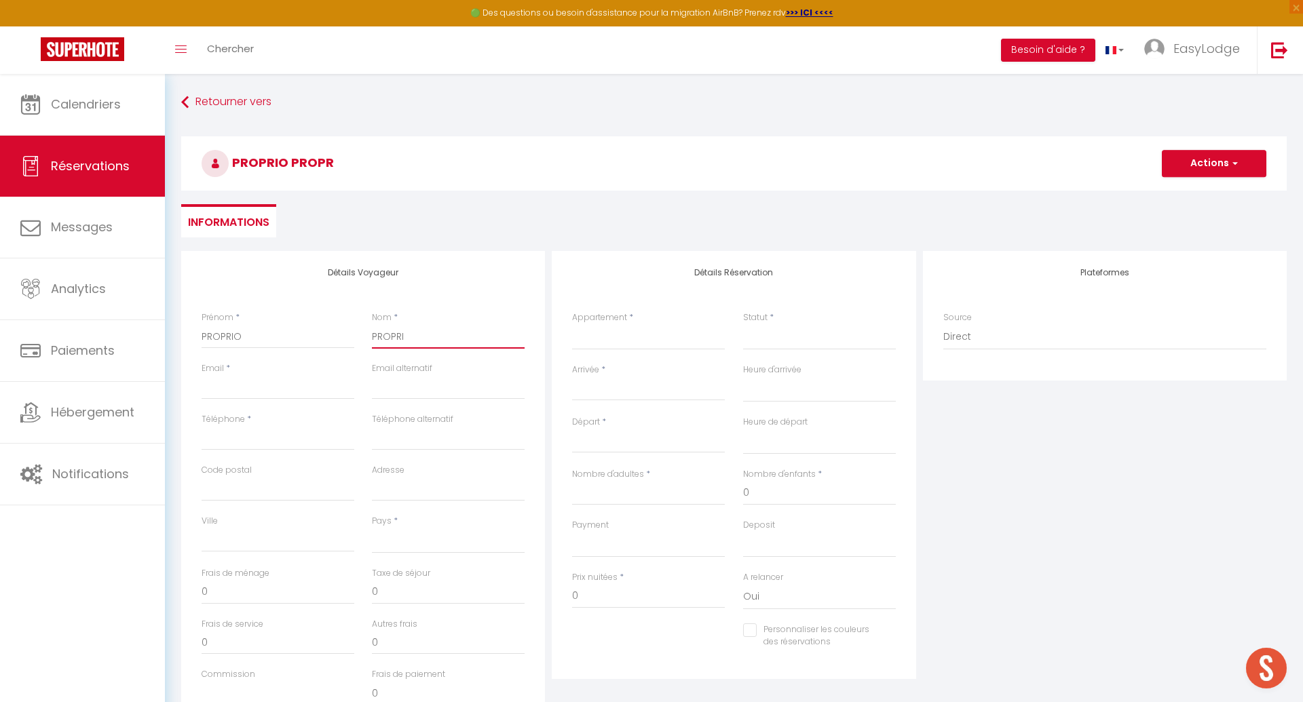
select select
checkbox input "false"
type input "PROPRIO"
select select
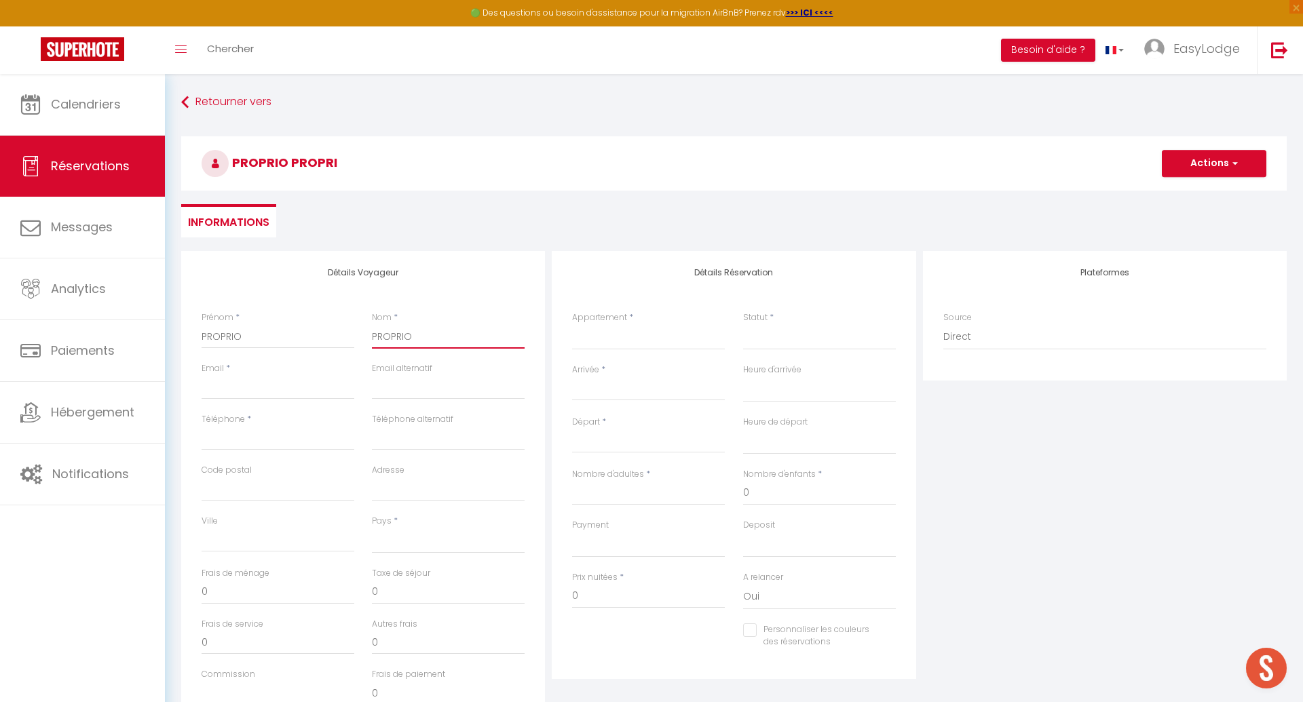
select select
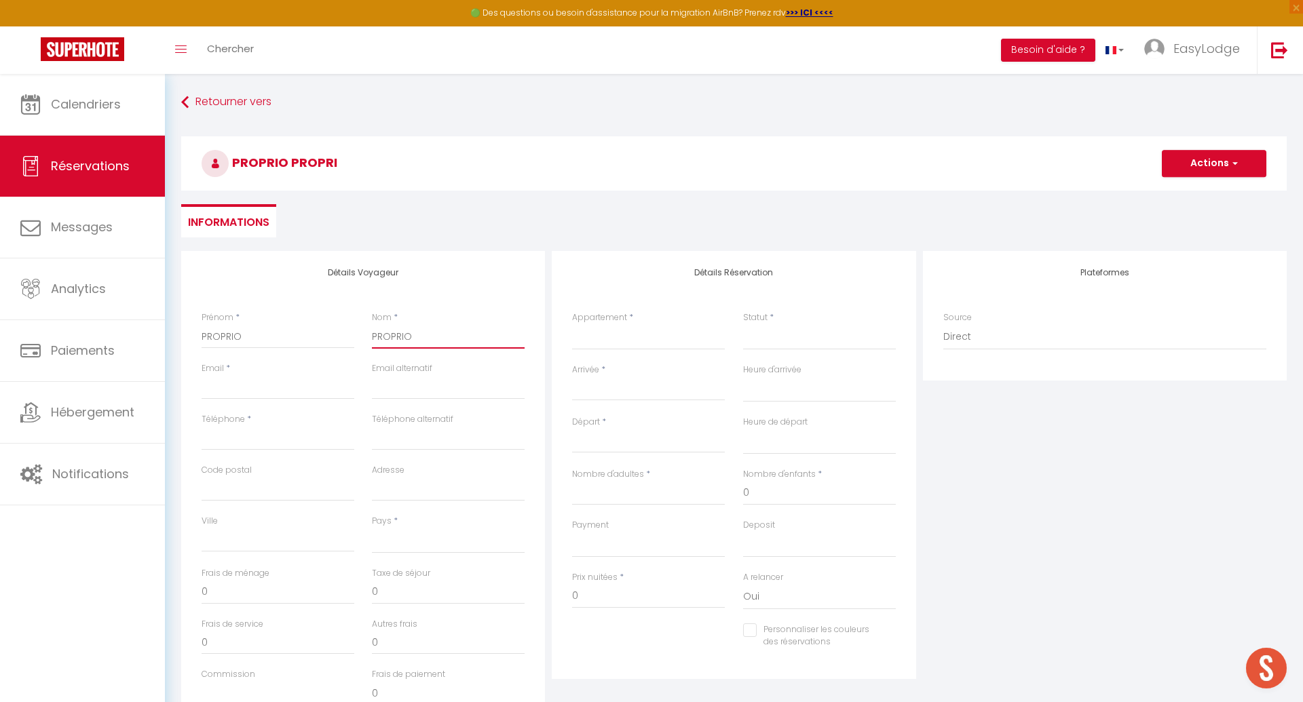
checkbox input "false"
type input "PROPRIO"
click at [286, 349] on input "PROPRIO" at bounding box center [278, 336] width 153 height 24
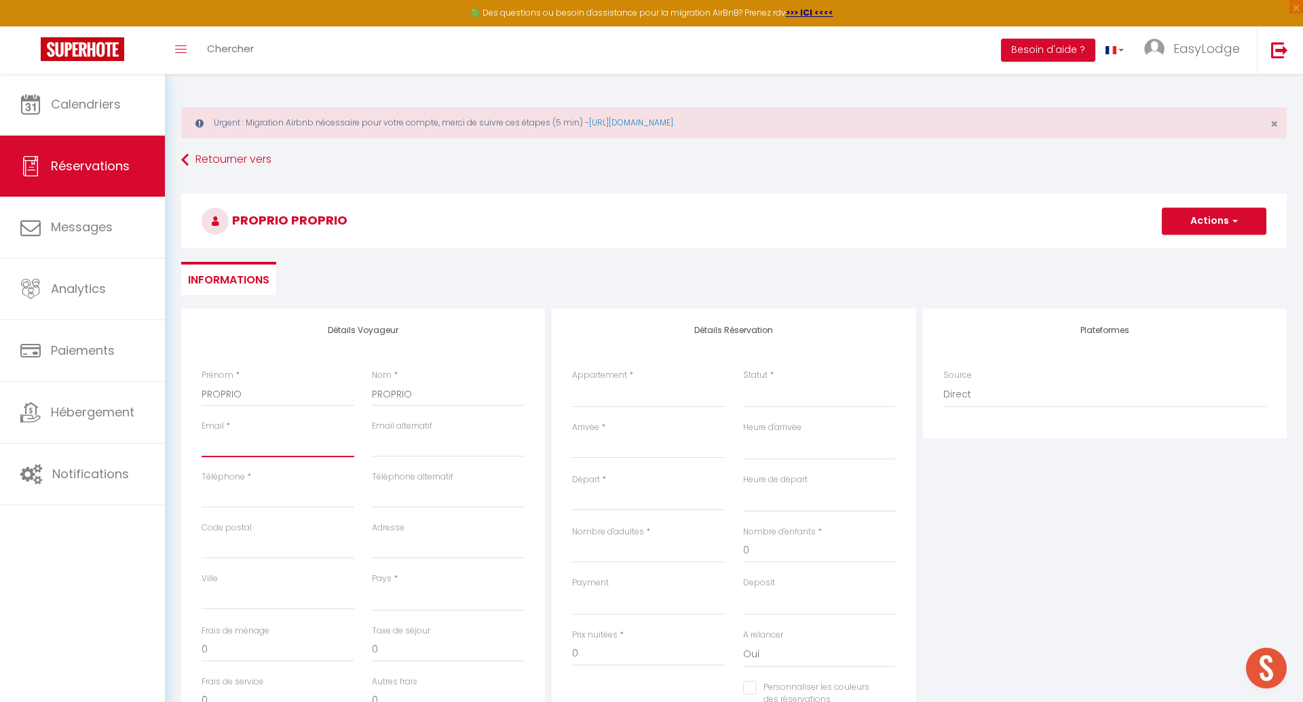
click at [242, 447] on input "Email client" at bounding box center [278, 445] width 153 height 24
type input "[EMAIL_ADDRESS][DOMAIN_NAME]"
type input "0614370955"
type input "33000"
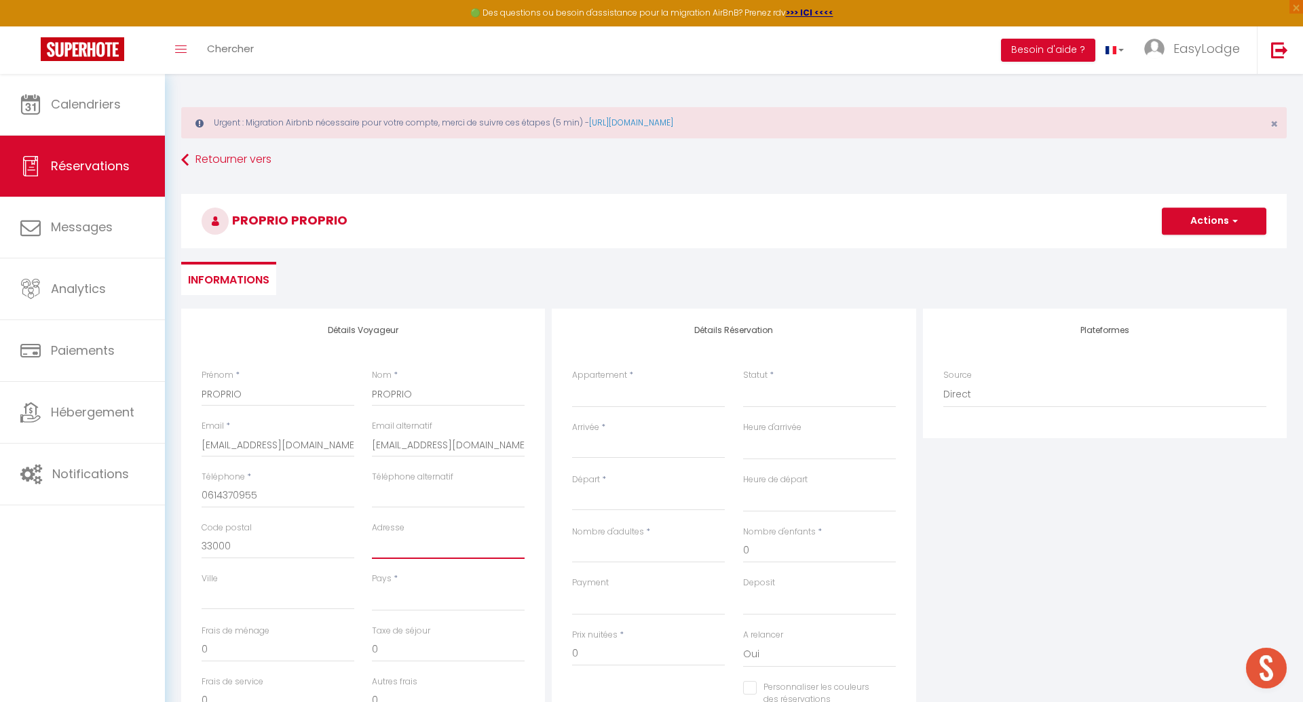
type input "[STREET_ADDRESS][PERSON_NAME]"
type input "[GEOGRAPHIC_DATA]"
select select "FR"
select select
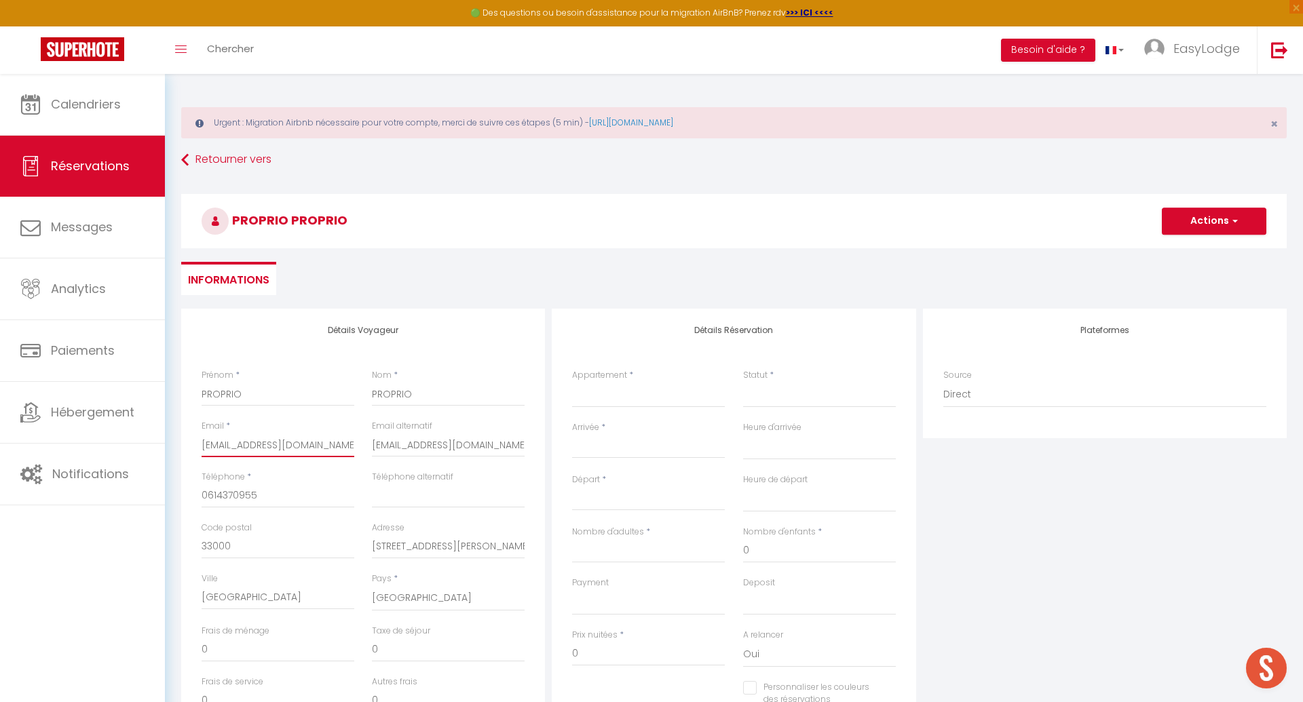
select select
checkbox input "false"
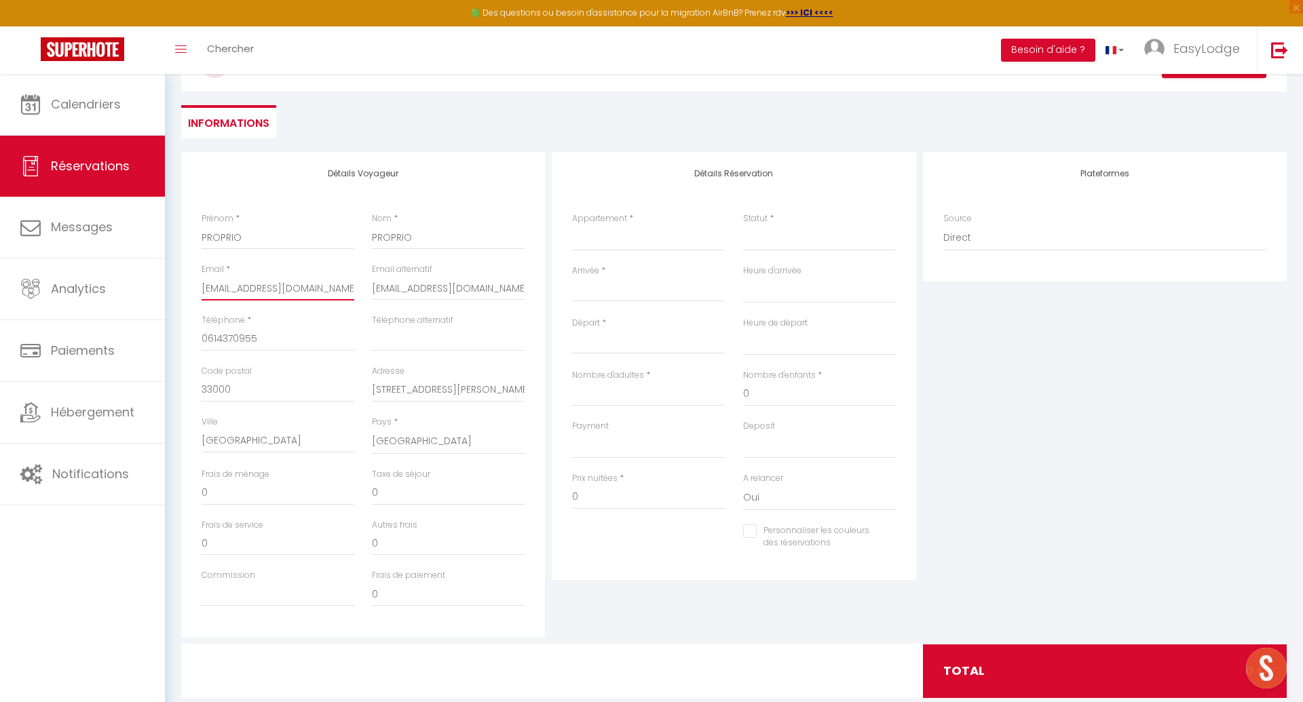
scroll to position [161, 0]
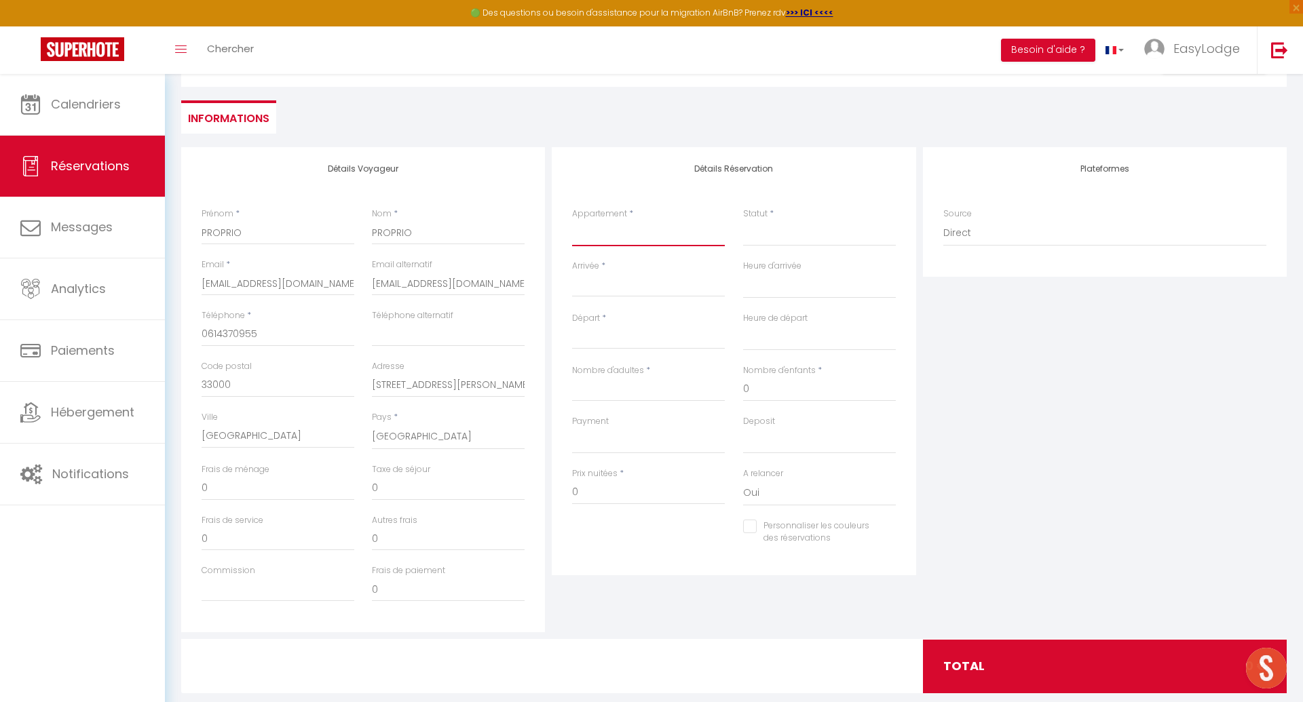
click at [606, 245] on select "Rue Garat - Studio Garat 2eme - 2 chambres [GEOGRAPHIC_DATA] - [GEOGRAPHIC_DATA…" at bounding box center [648, 234] width 153 height 26
select select "60558"
select select
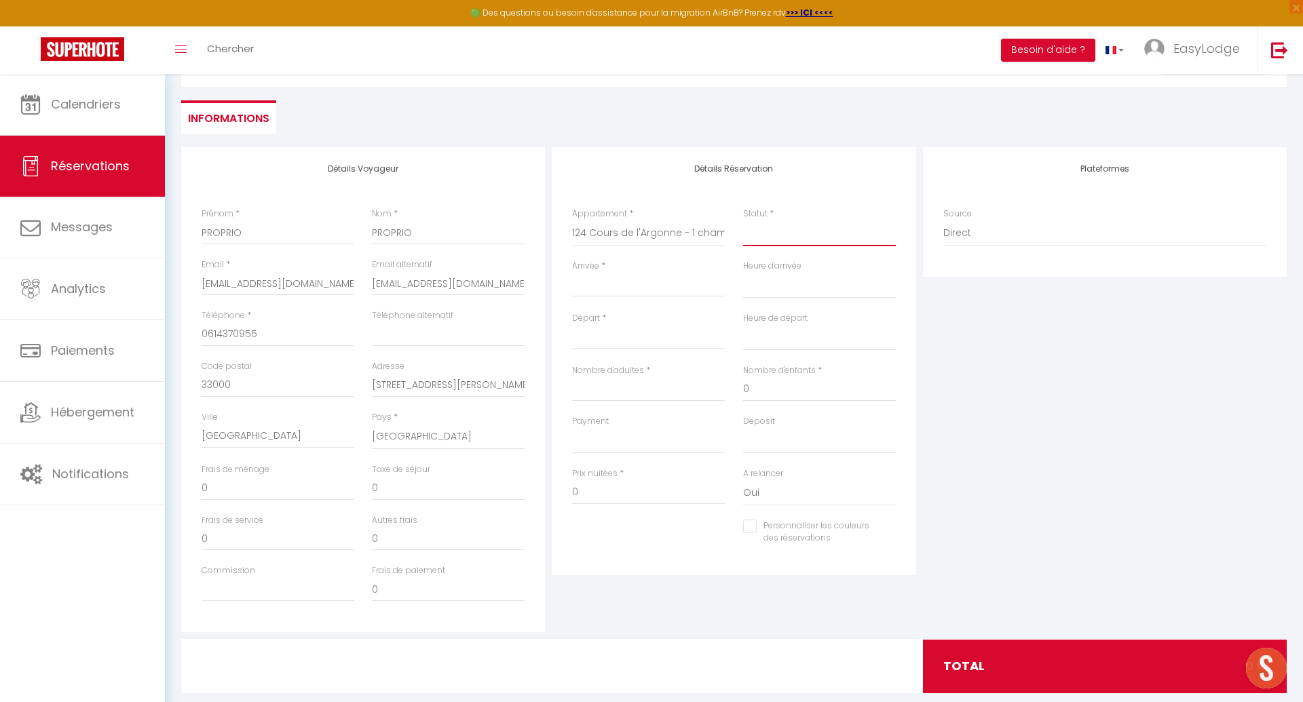
click at [777, 231] on select "Confirmé Non Confirmé [PERSON_NAME] par le voyageur No Show Request" at bounding box center [819, 234] width 153 height 26
click at [632, 285] on input "Arrivée" at bounding box center [648, 287] width 153 height 18
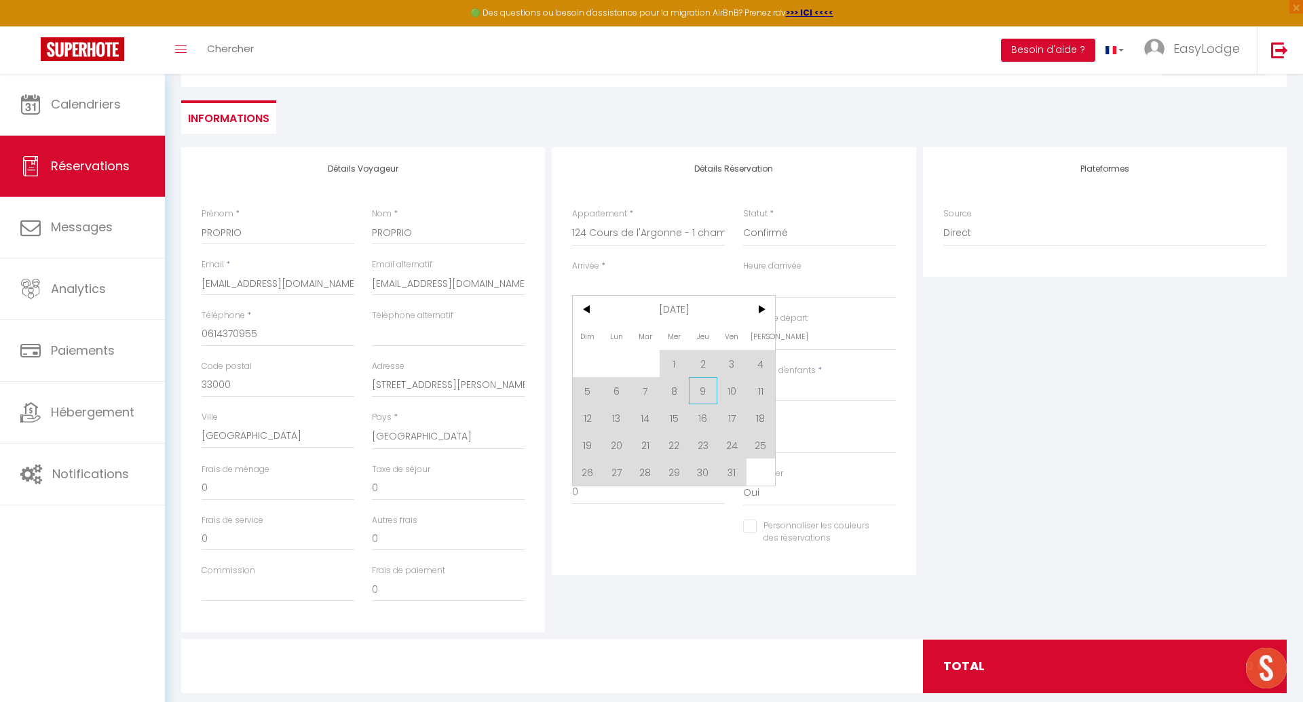
click at [699, 387] on span "9" at bounding box center [703, 390] width 29 height 27
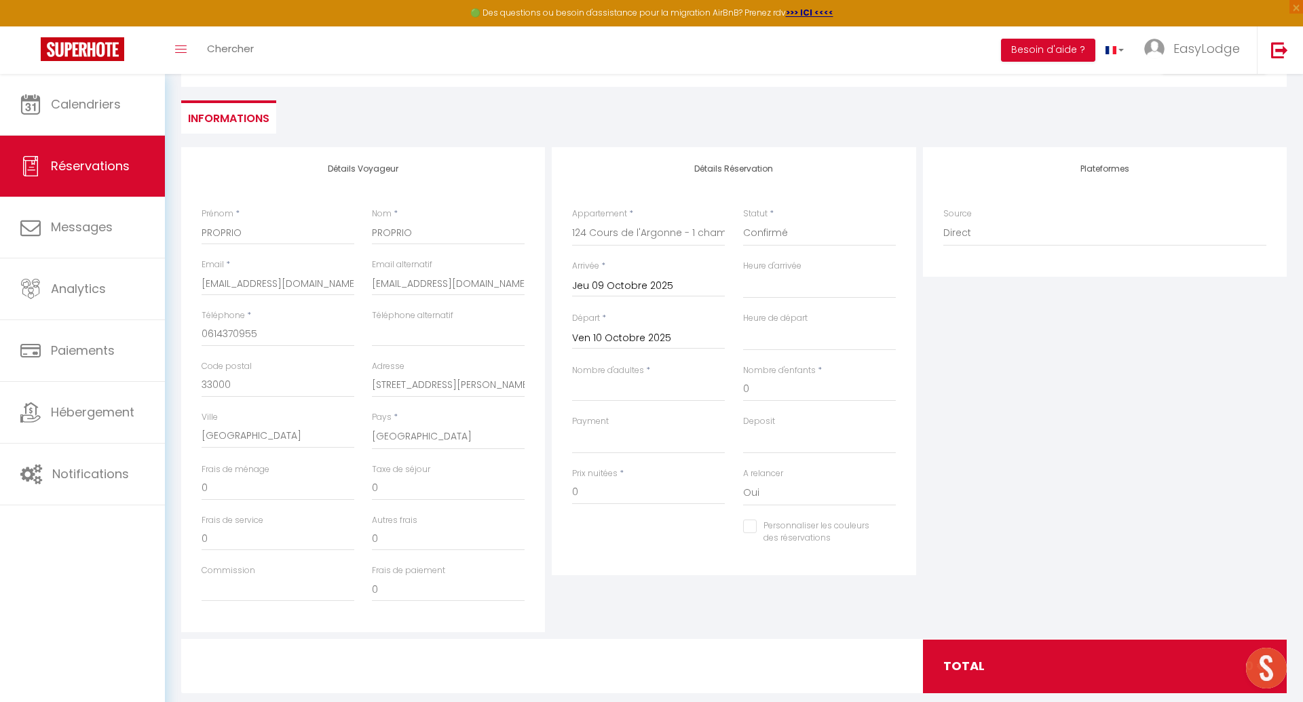
click at [636, 338] on input "Ven 10 Octobre 2025" at bounding box center [648, 339] width 153 height 18
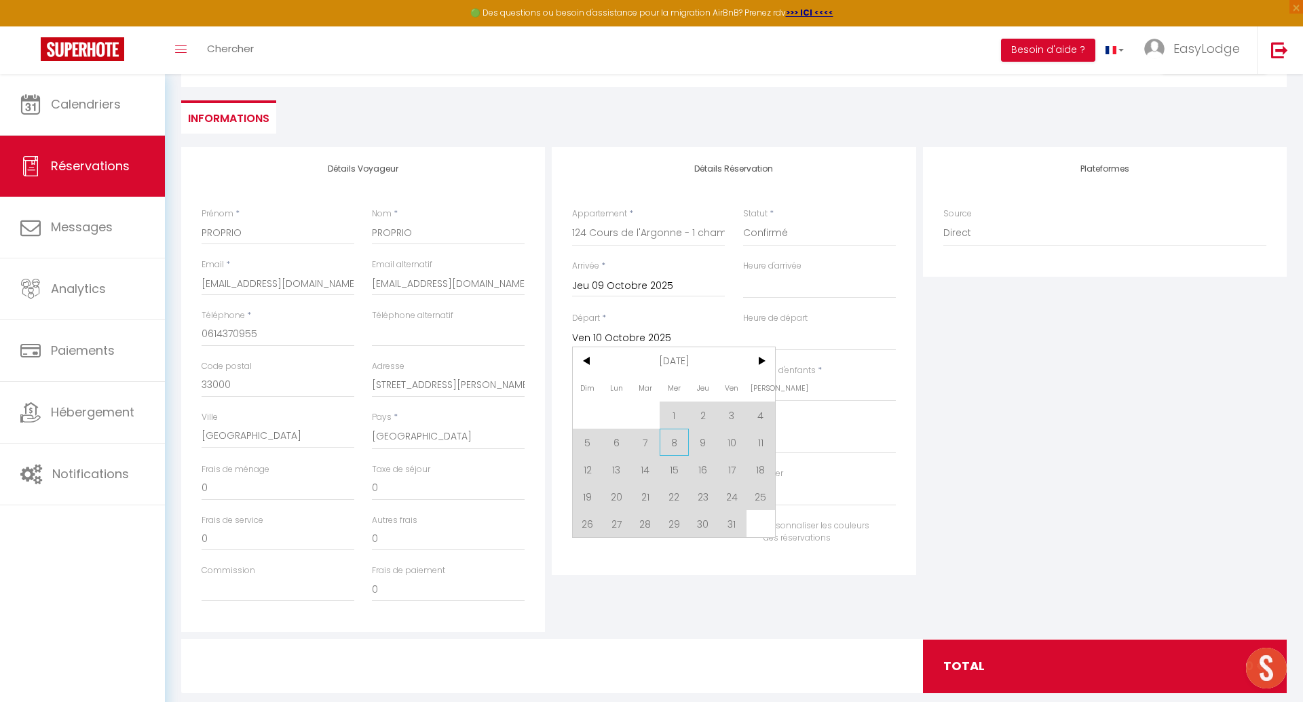
click at [672, 440] on span "8" at bounding box center [674, 442] width 29 height 27
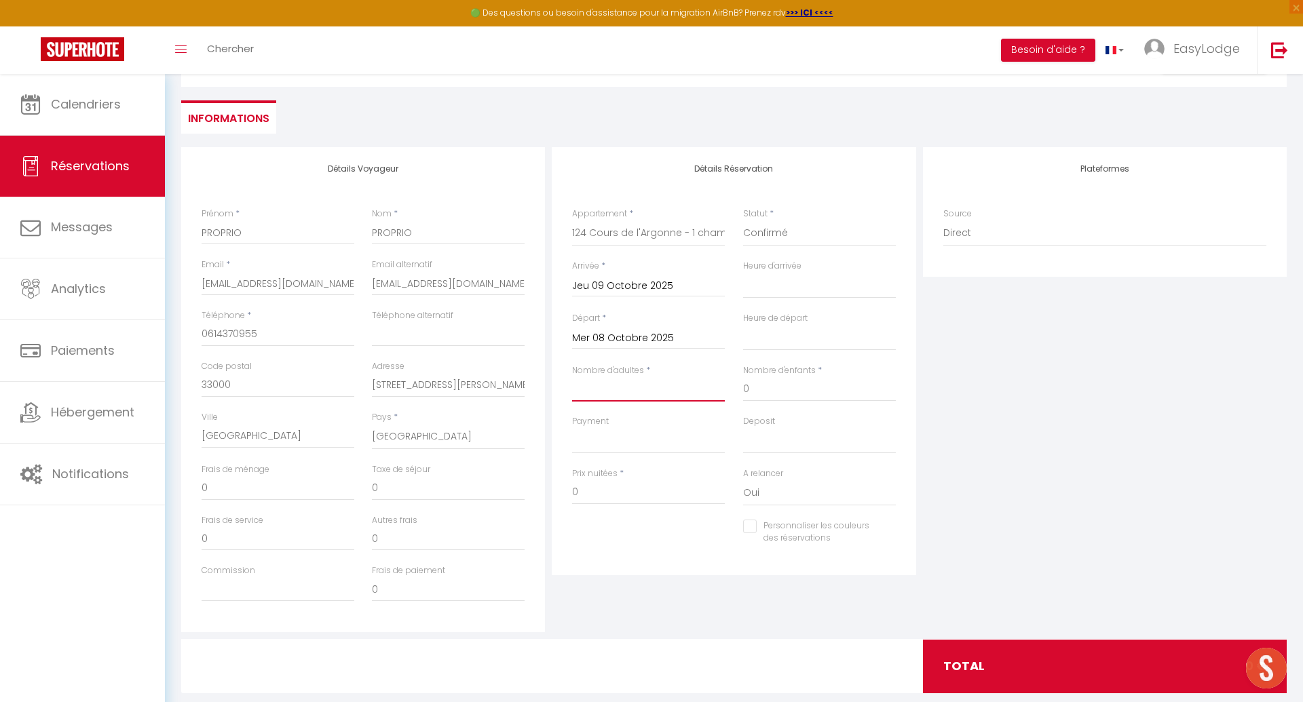
click at [626, 392] on input "Nombre d'adultes" at bounding box center [648, 389] width 153 height 24
click at [640, 288] on input "Jeu 09 Octobre 2025" at bounding box center [648, 287] width 153 height 18
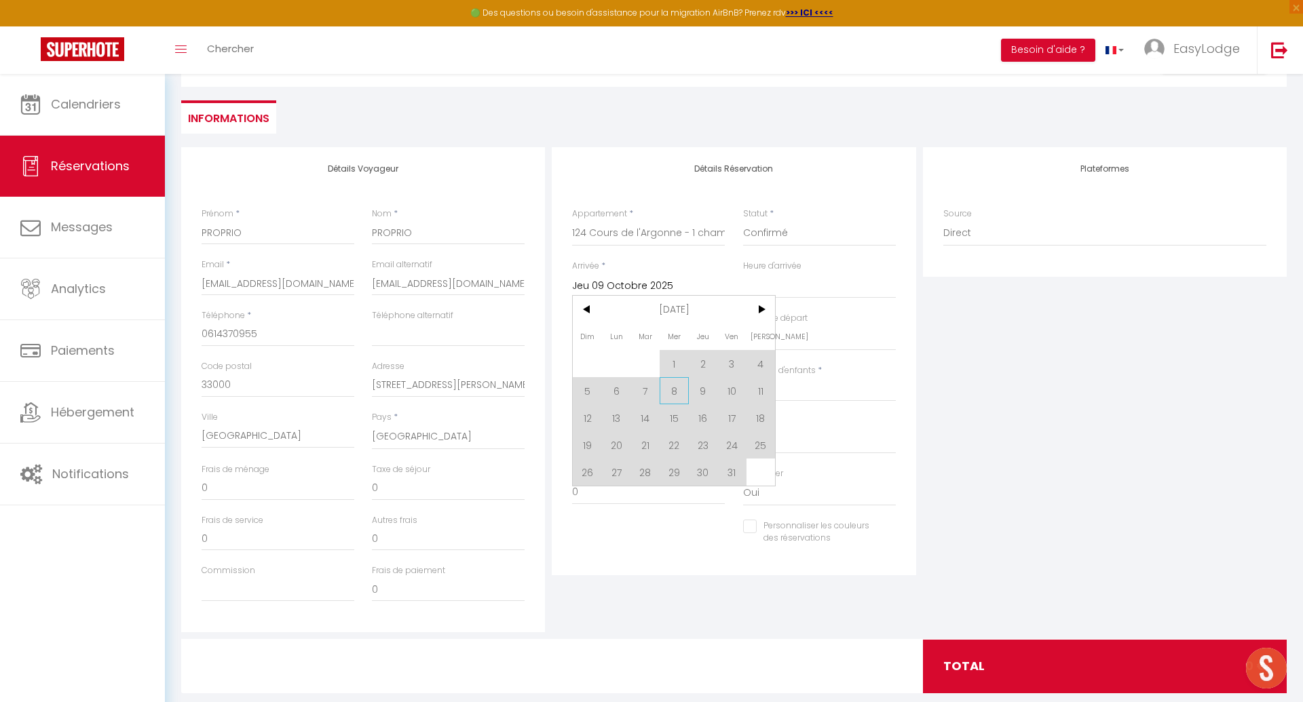
click at [672, 386] on span "8" at bounding box center [674, 390] width 29 height 27
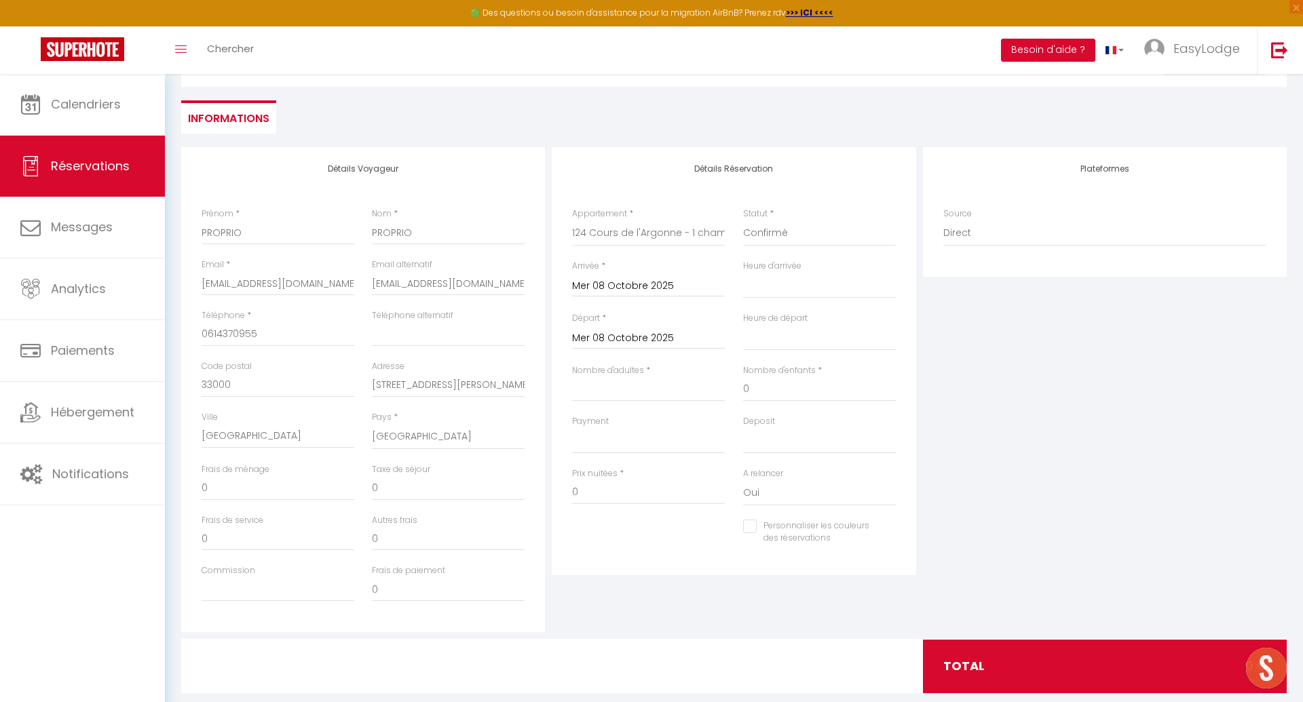
click at [639, 335] on input "Mer 08 Octobre 2025" at bounding box center [648, 339] width 153 height 18
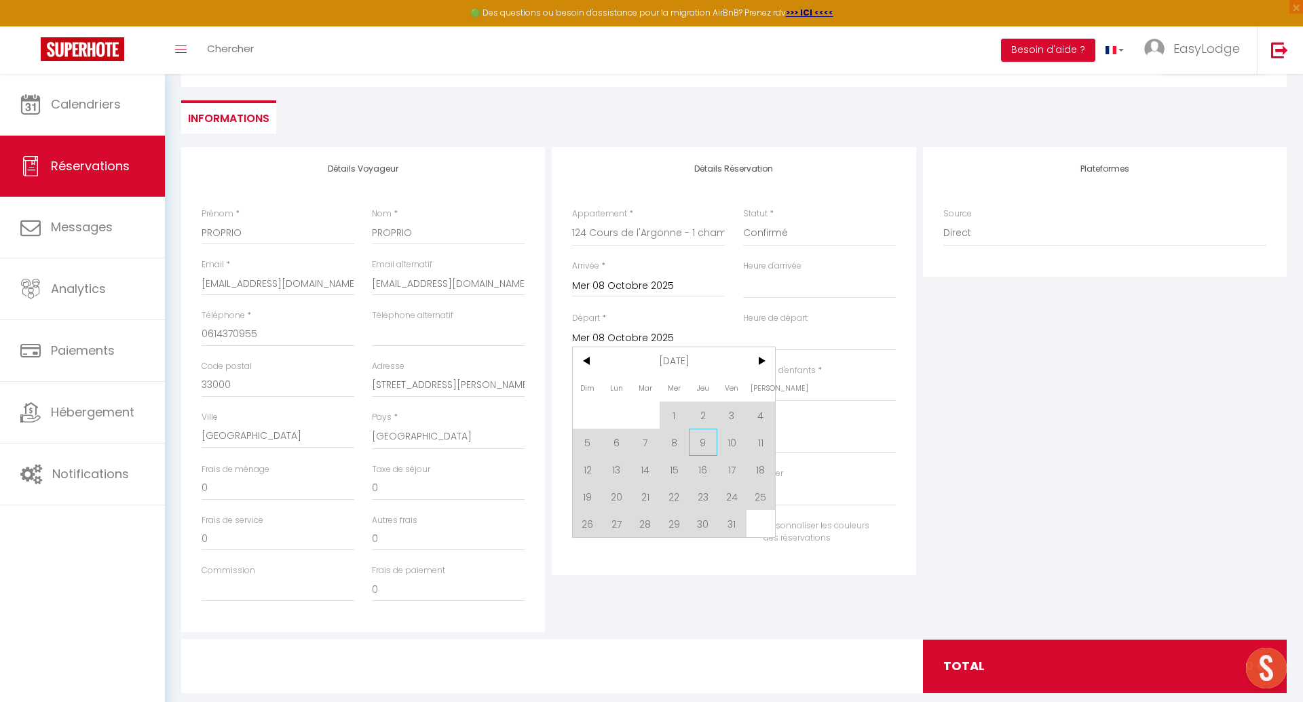
click at [701, 436] on span "9" at bounding box center [703, 442] width 29 height 27
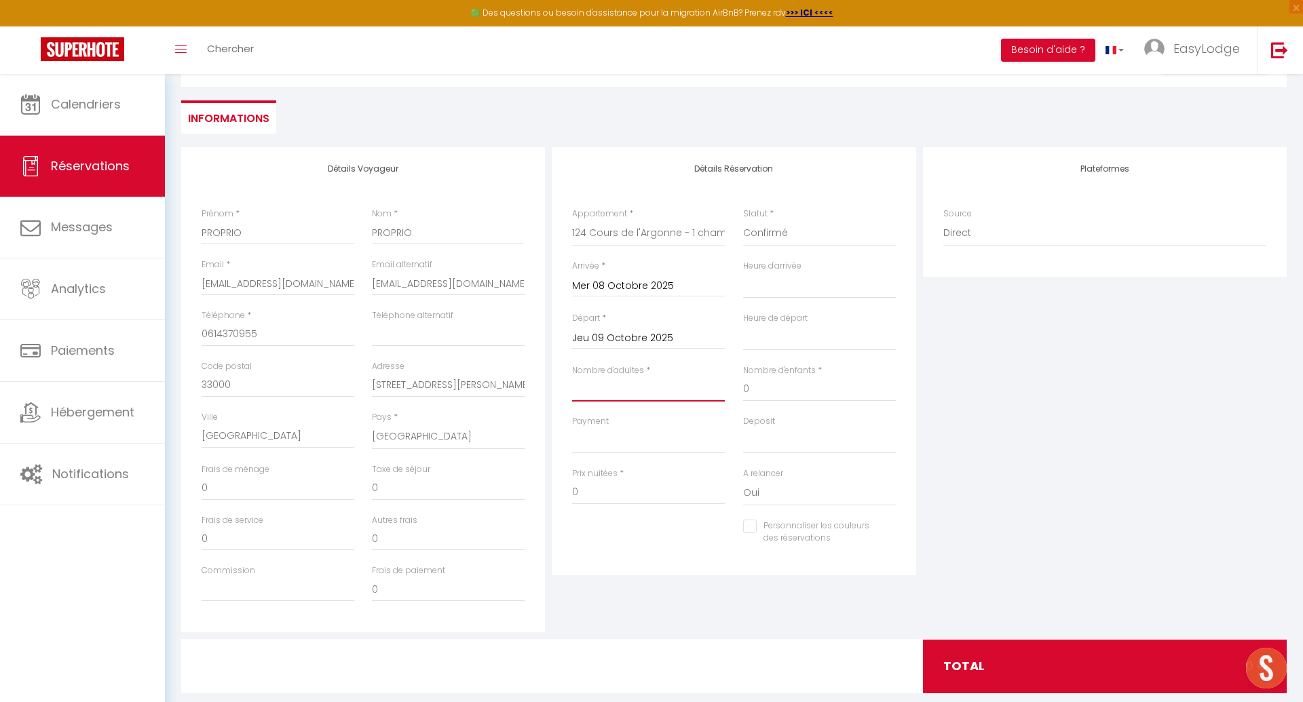
click at [657, 388] on input "Nombre d'adultes" at bounding box center [648, 389] width 153 height 24
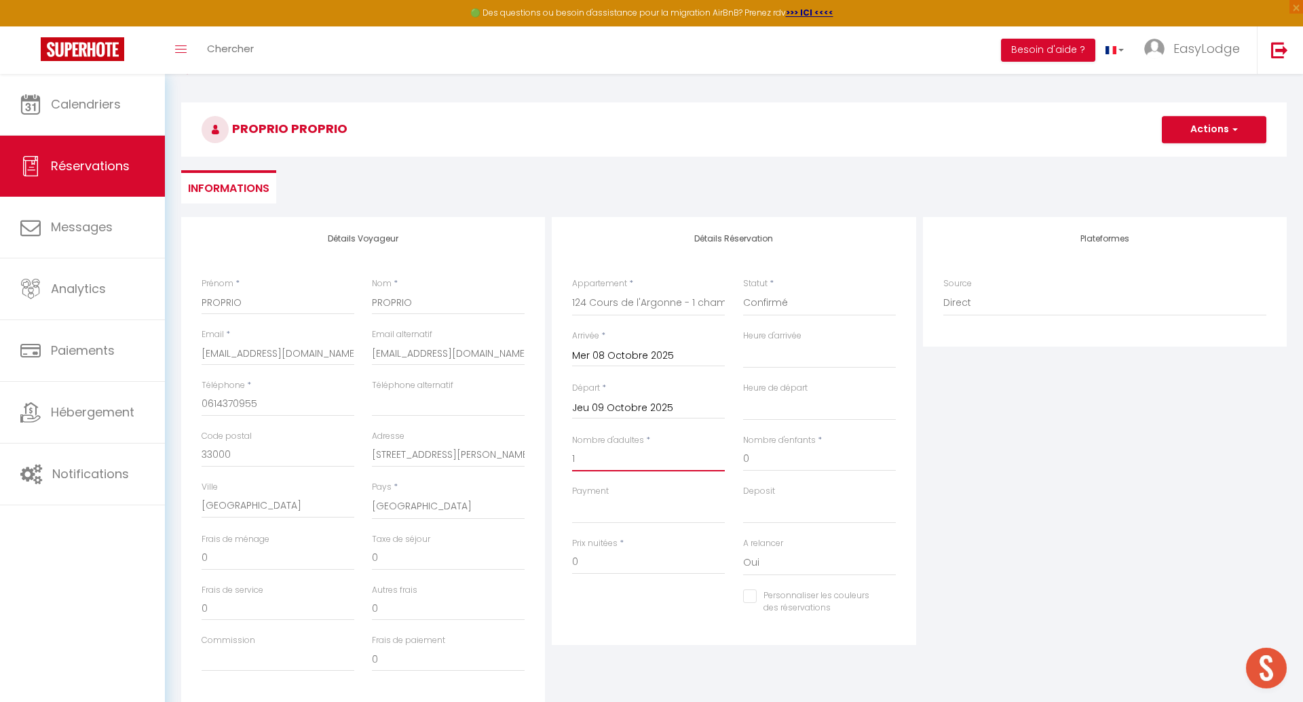
scroll to position [0, 0]
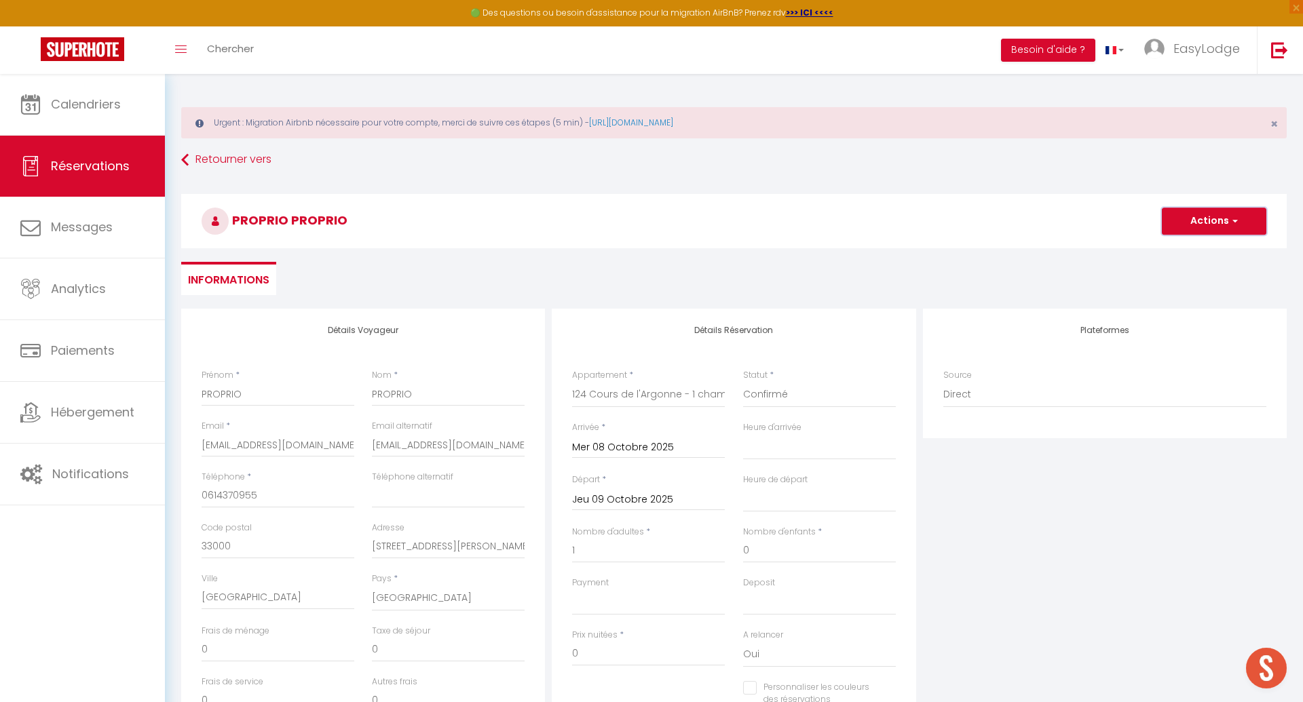
click at [1221, 232] on button "Actions" at bounding box center [1214, 221] width 104 height 27
click at [1186, 257] on link "Enregistrer" at bounding box center [1200, 251] width 107 height 18
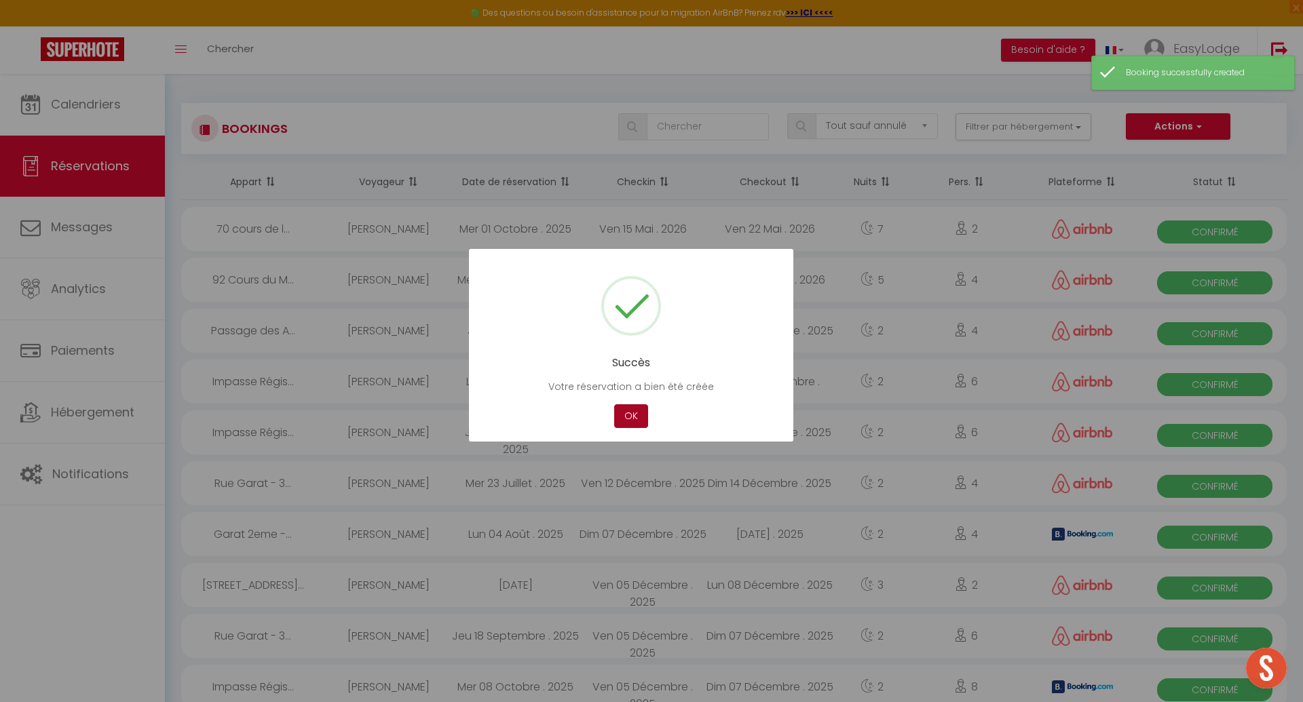
click at [630, 424] on button "OK" at bounding box center [631, 416] width 34 height 24
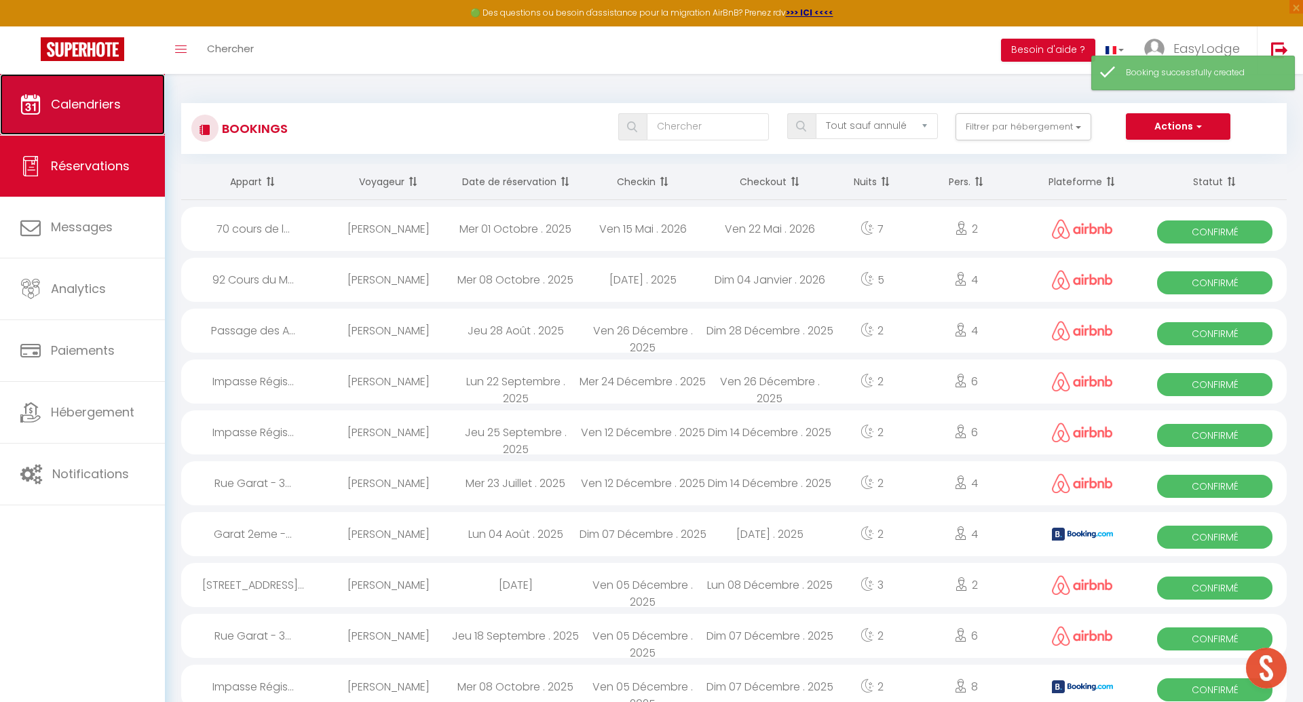
click at [112, 117] on link "Calendriers" at bounding box center [82, 104] width 165 height 61
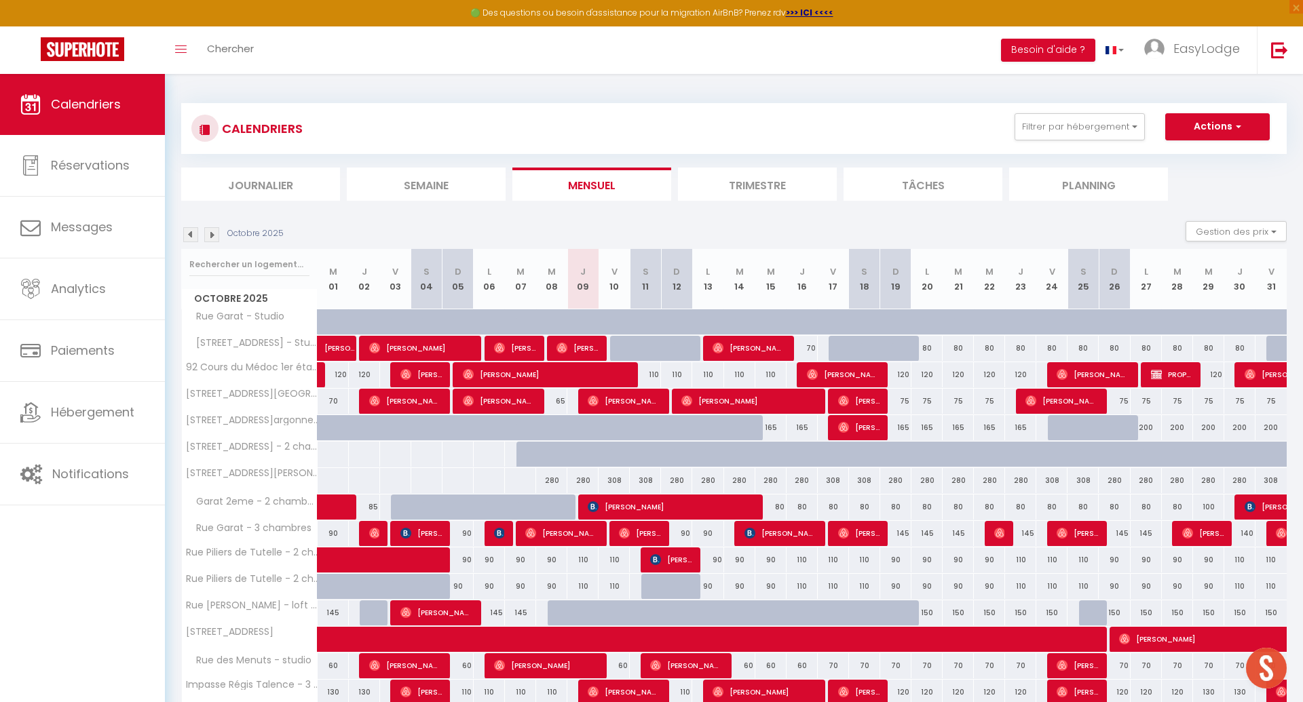
click at [1066, 189] on li "Planning" at bounding box center [1088, 184] width 159 height 33
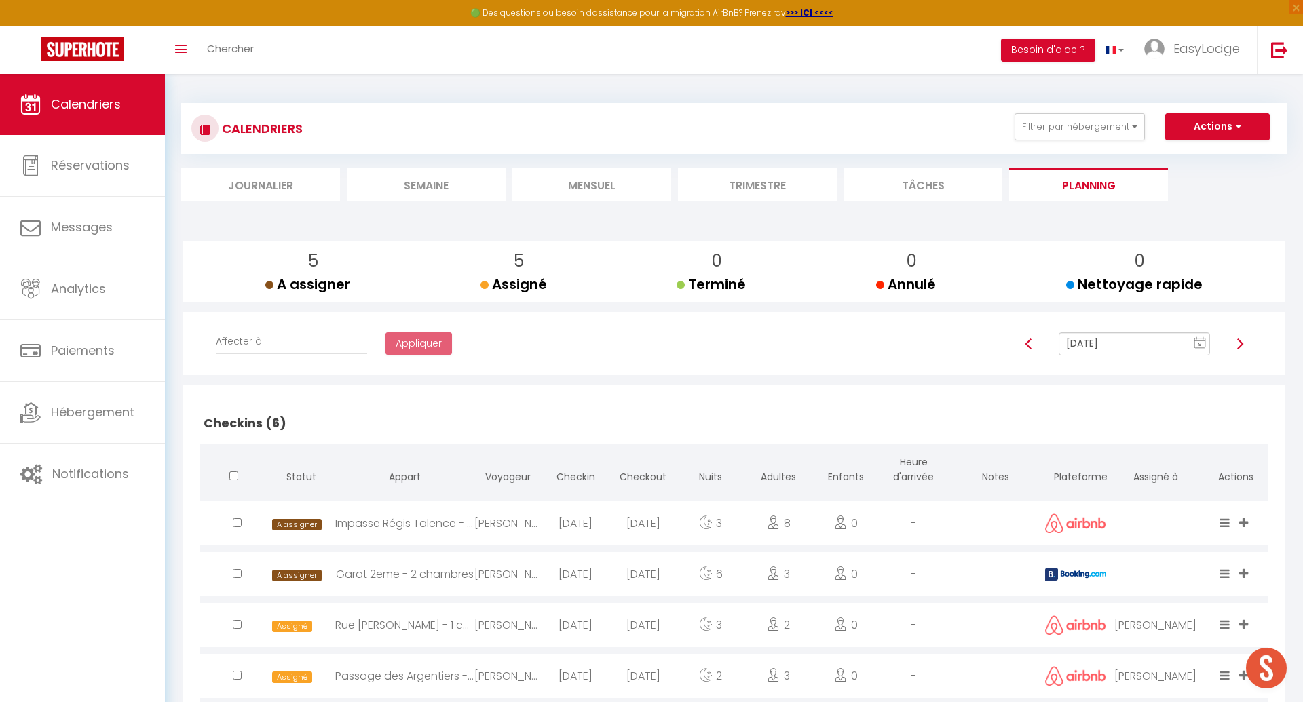
scroll to position [449, 0]
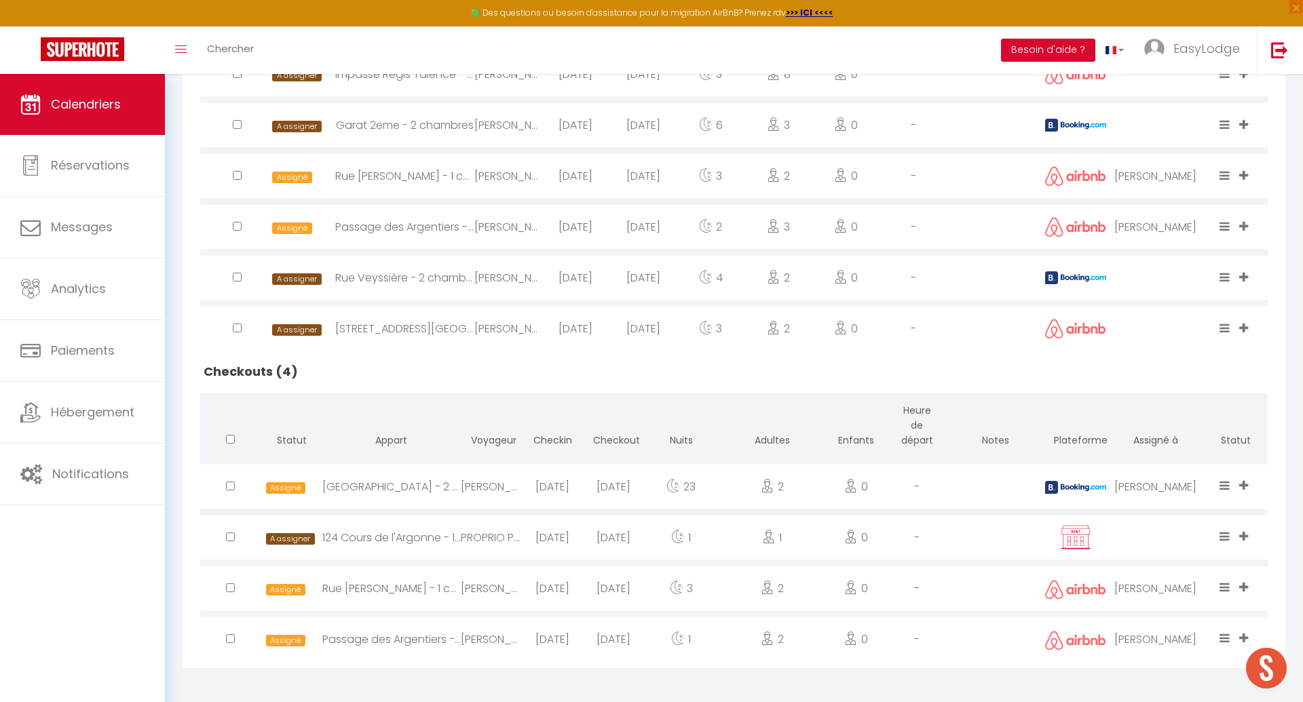
click at [1245, 532] on icon at bounding box center [1243, 537] width 9 height 12
click at [1173, 444] on li "Mustapha" at bounding box center [1200, 447] width 107 height 26
